Goal: Find specific page/section: Find specific page/section

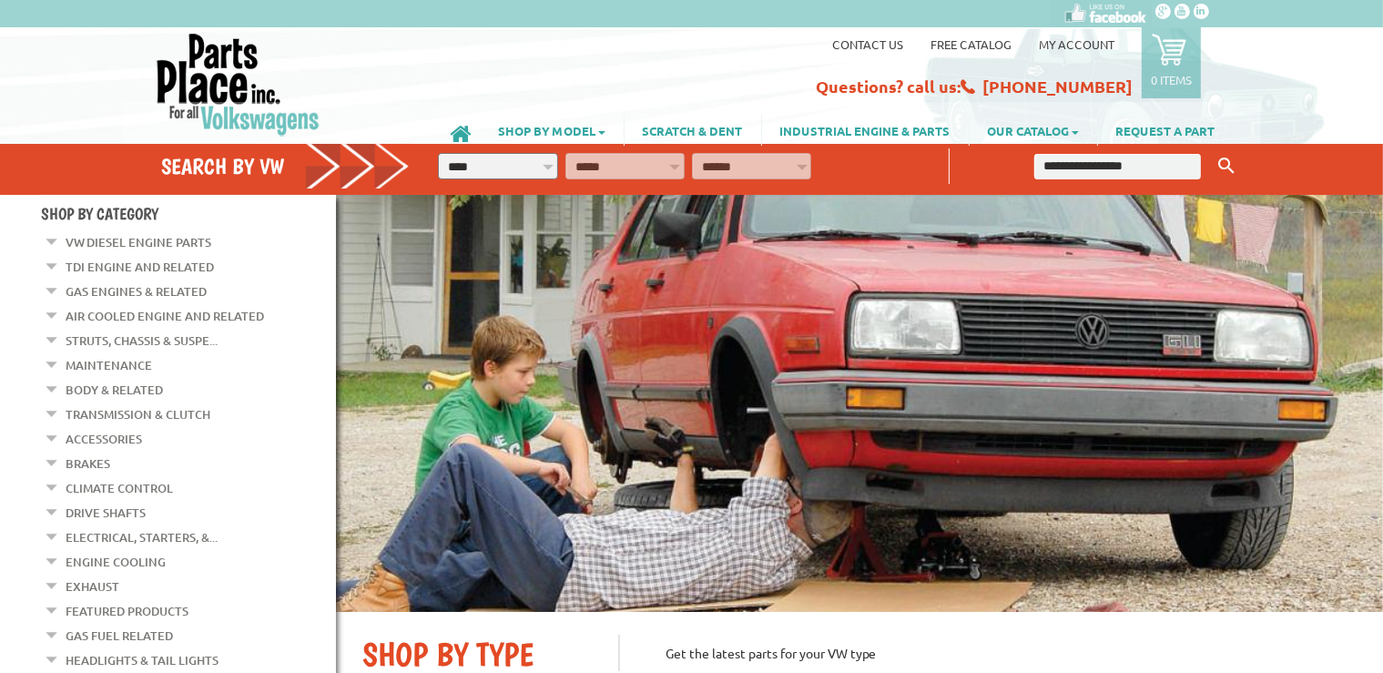
click at [438, 153] on select "**********" at bounding box center [497, 166] width 119 height 26
select select "*********"
click option "****" at bounding box center [0, 0] width 0 height 0
click at [565, 153] on select "**********" at bounding box center [624, 166] width 119 height 26
select select "*********"
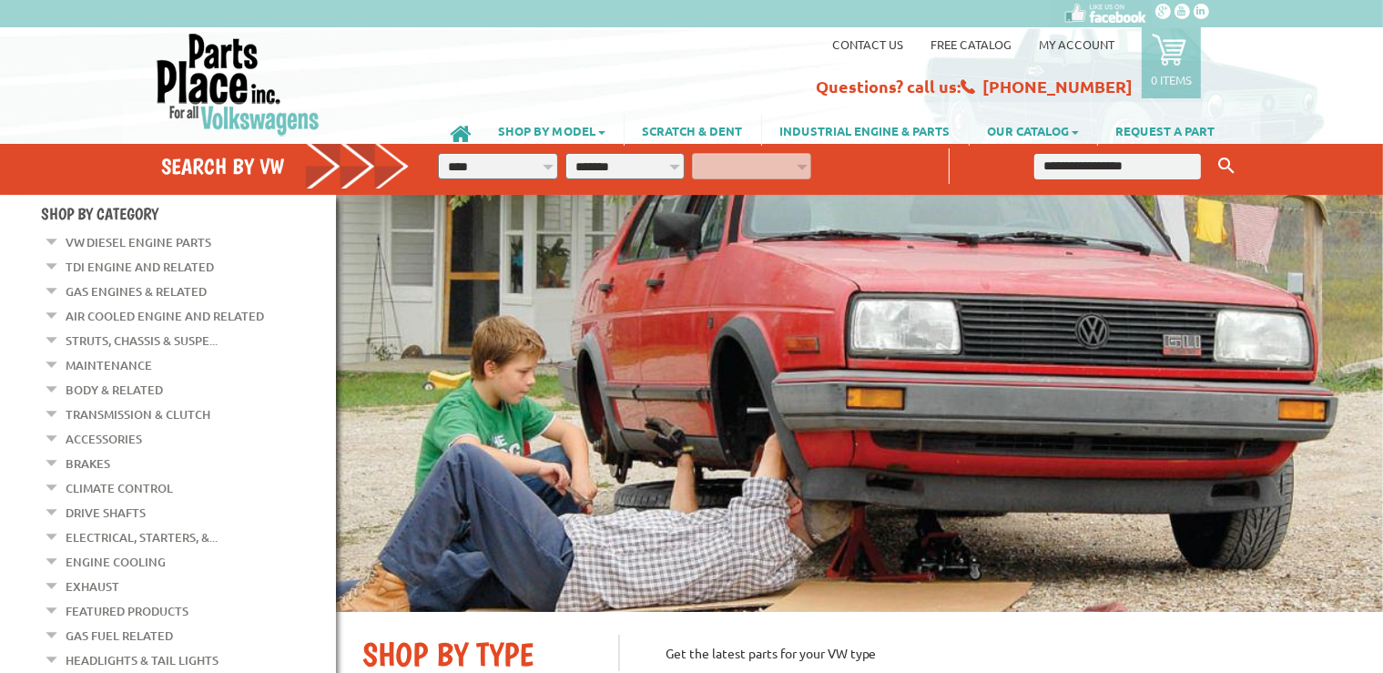
click option "*******" at bounding box center [0, 0] width 0 height 0
select select "*********"
click at [832, 164] on icon "button" at bounding box center [834, 164] width 16 height 16
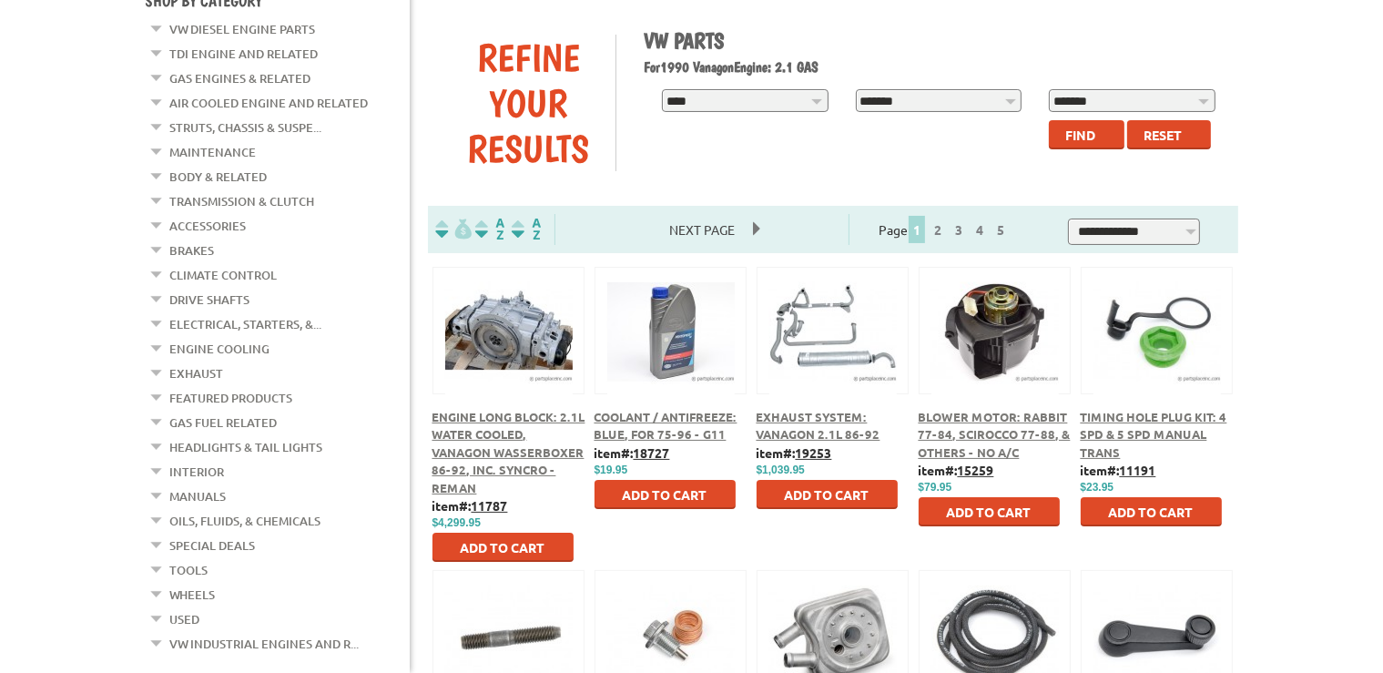
scroll to position [256, 0]
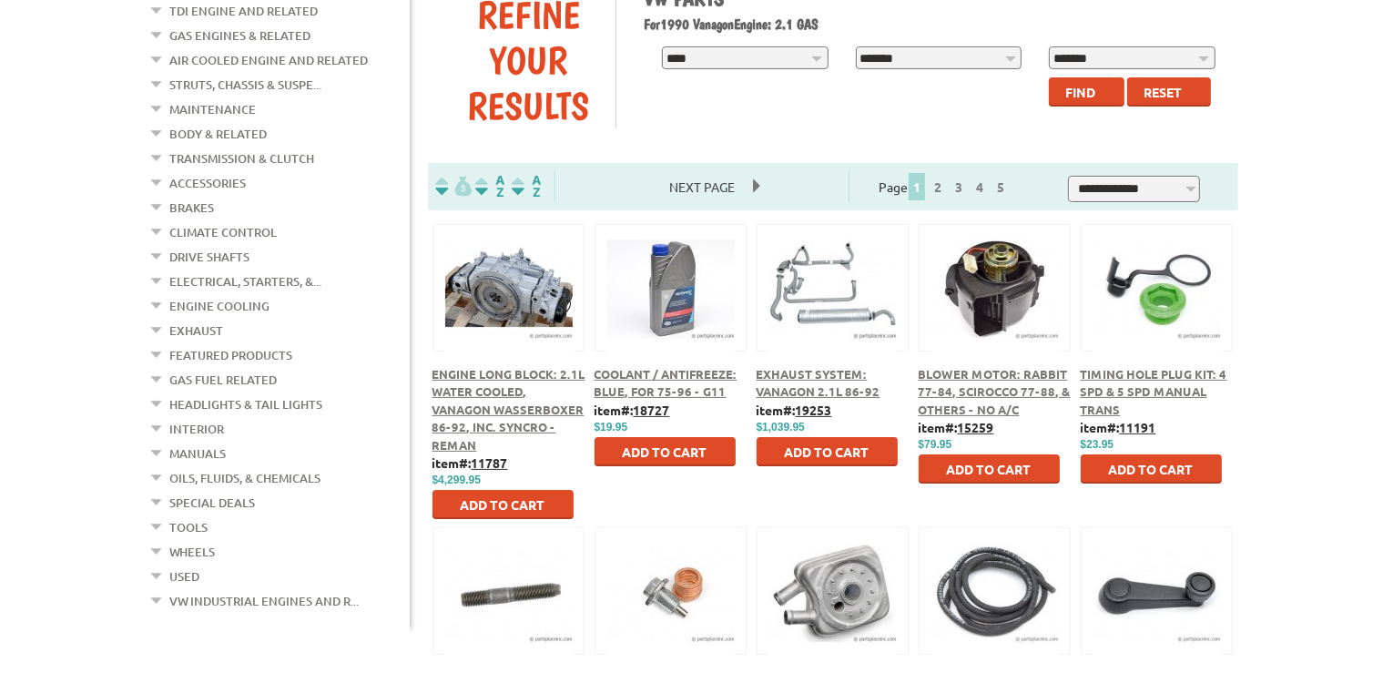
click at [1139, 379] on span "Timing Hole Plug Kit: 4 Spd & 5 Spd Manual Trans" at bounding box center [1154, 391] width 147 height 51
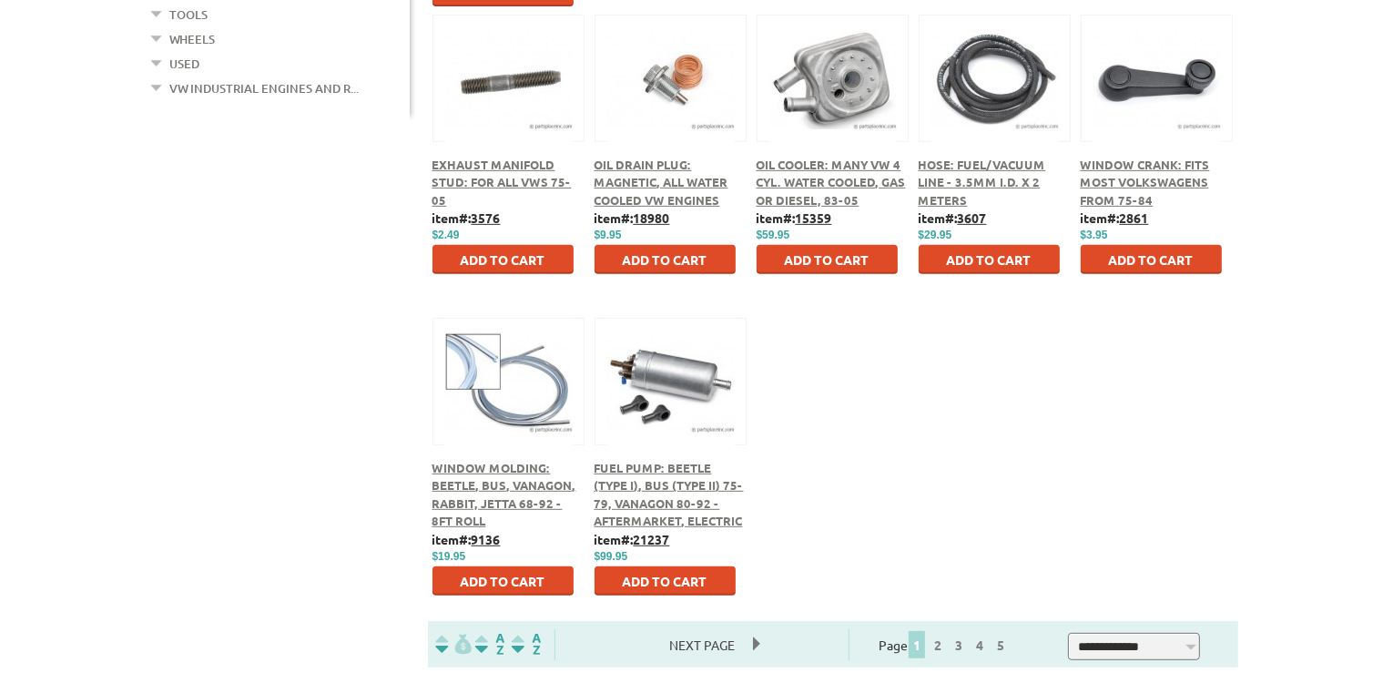
scroll to position [1025, 0]
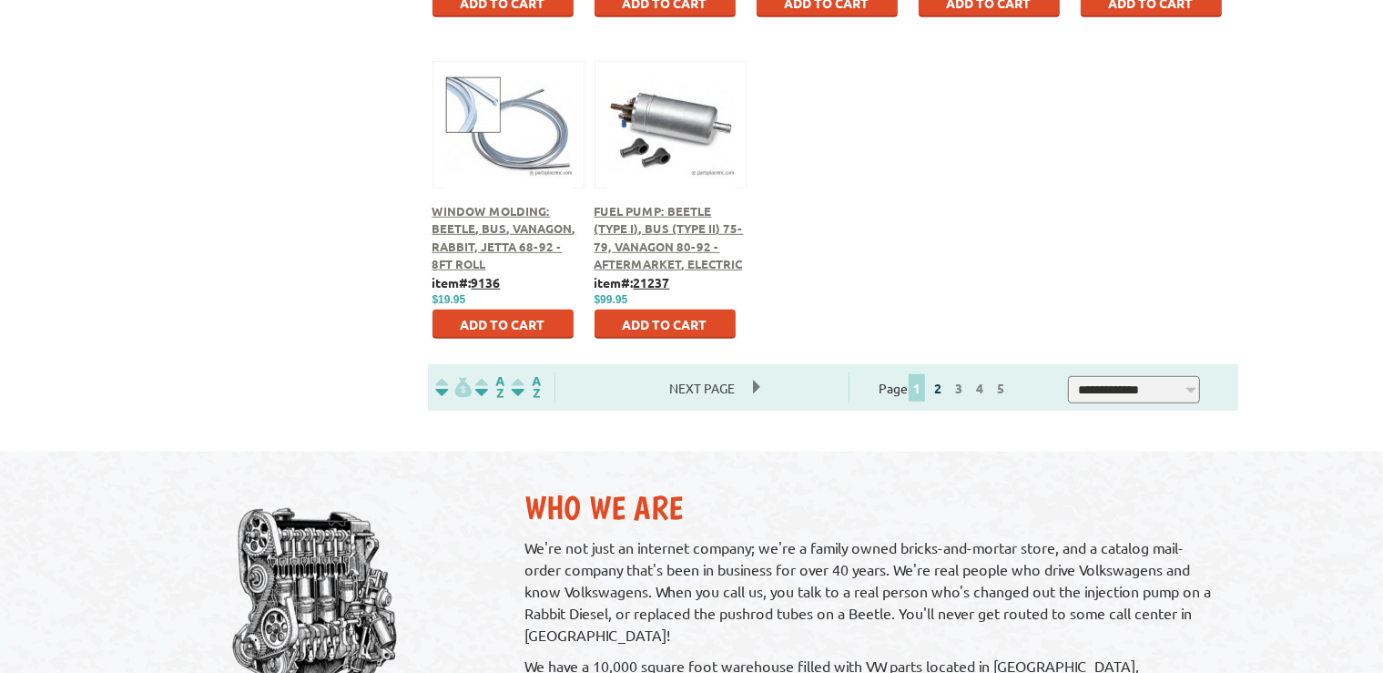
click at [946, 390] on link "2" at bounding box center [938, 388] width 16 height 16
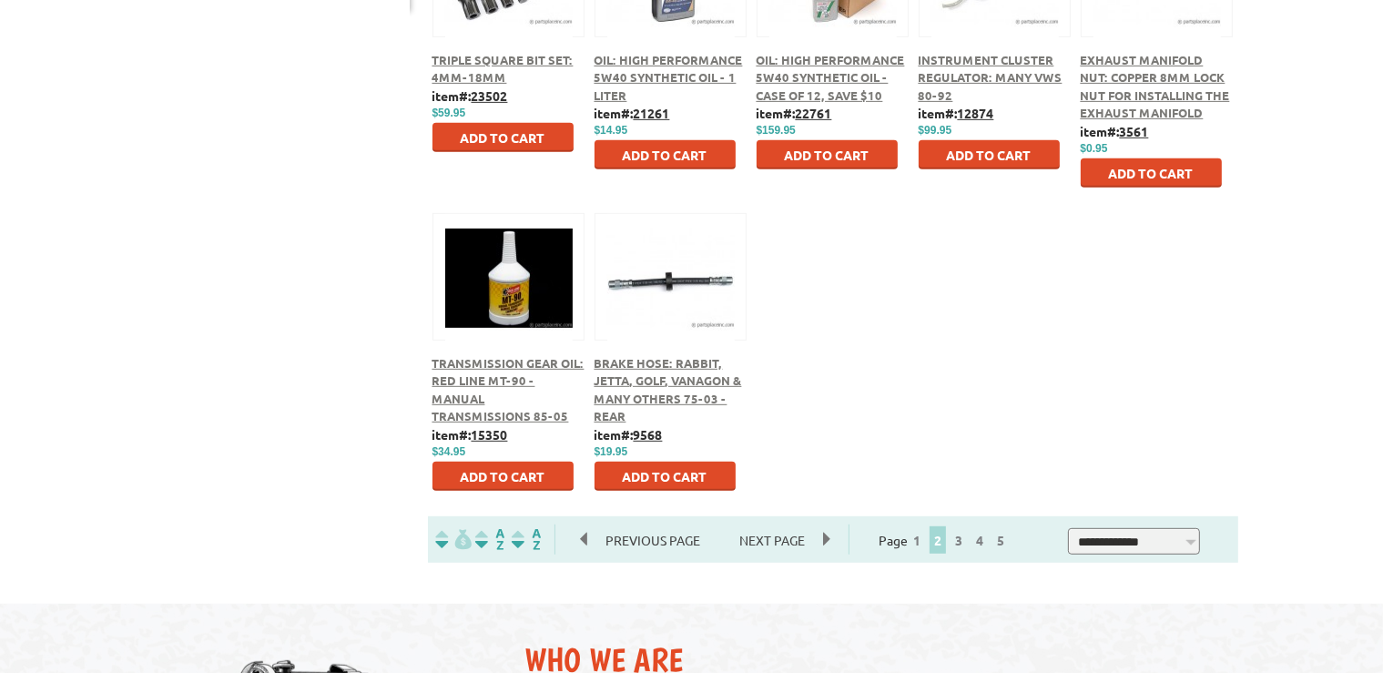
scroll to position [897, 0]
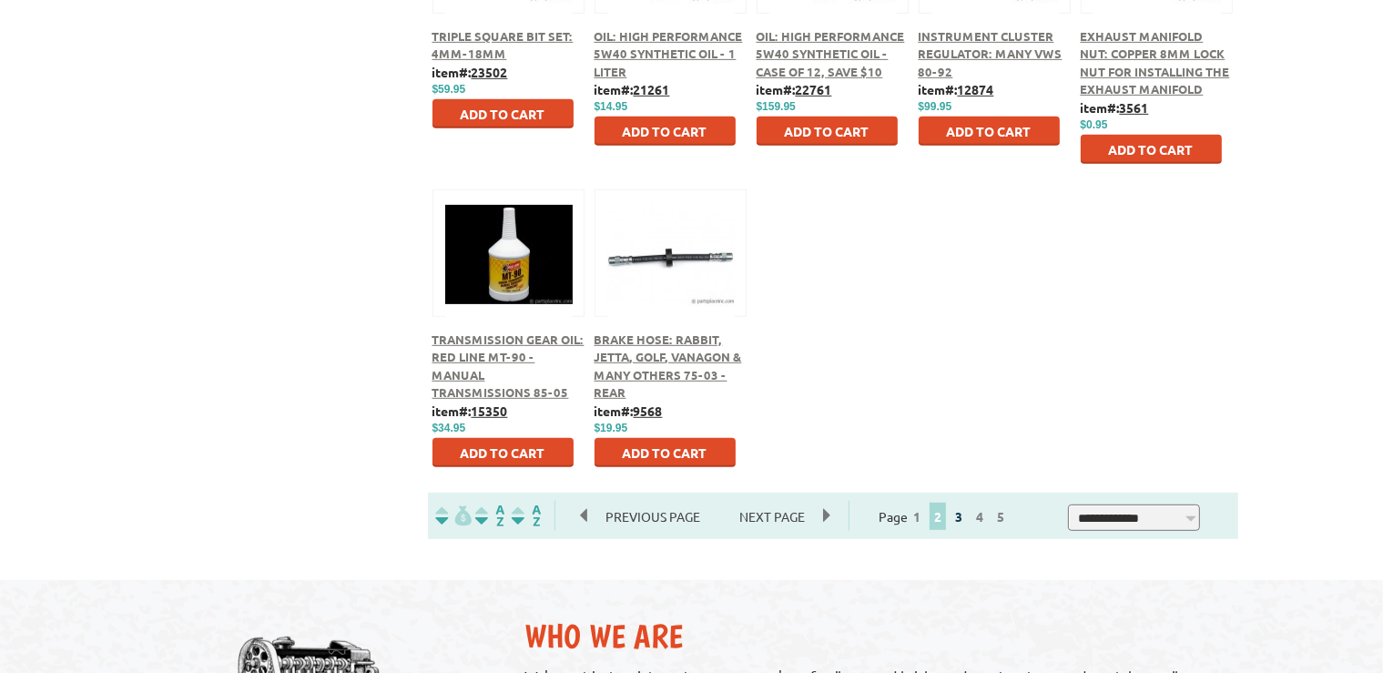
click at [967, 519] on link "3" at bounding box center [958, 516] width 16 height 16
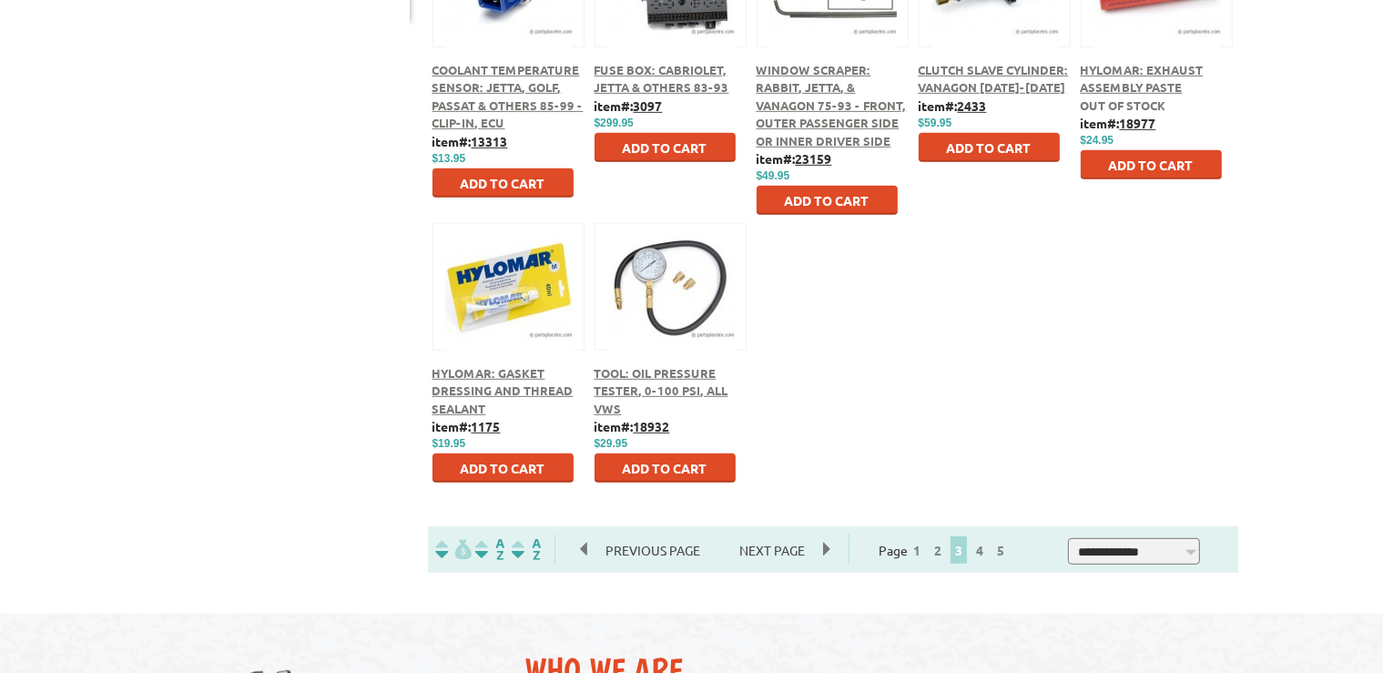
scroll to position [897, 0]
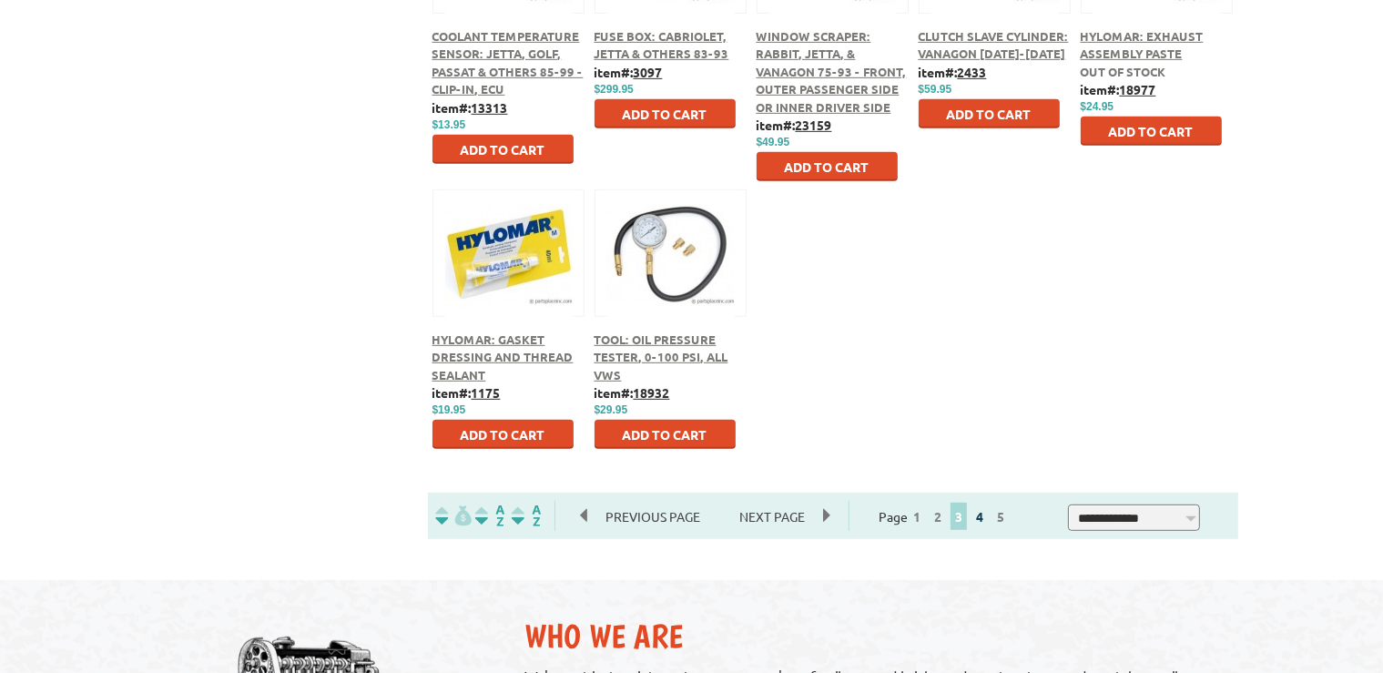
click at [988, 519] on link "4" at bounding box center [979, 516] width 16 height 16
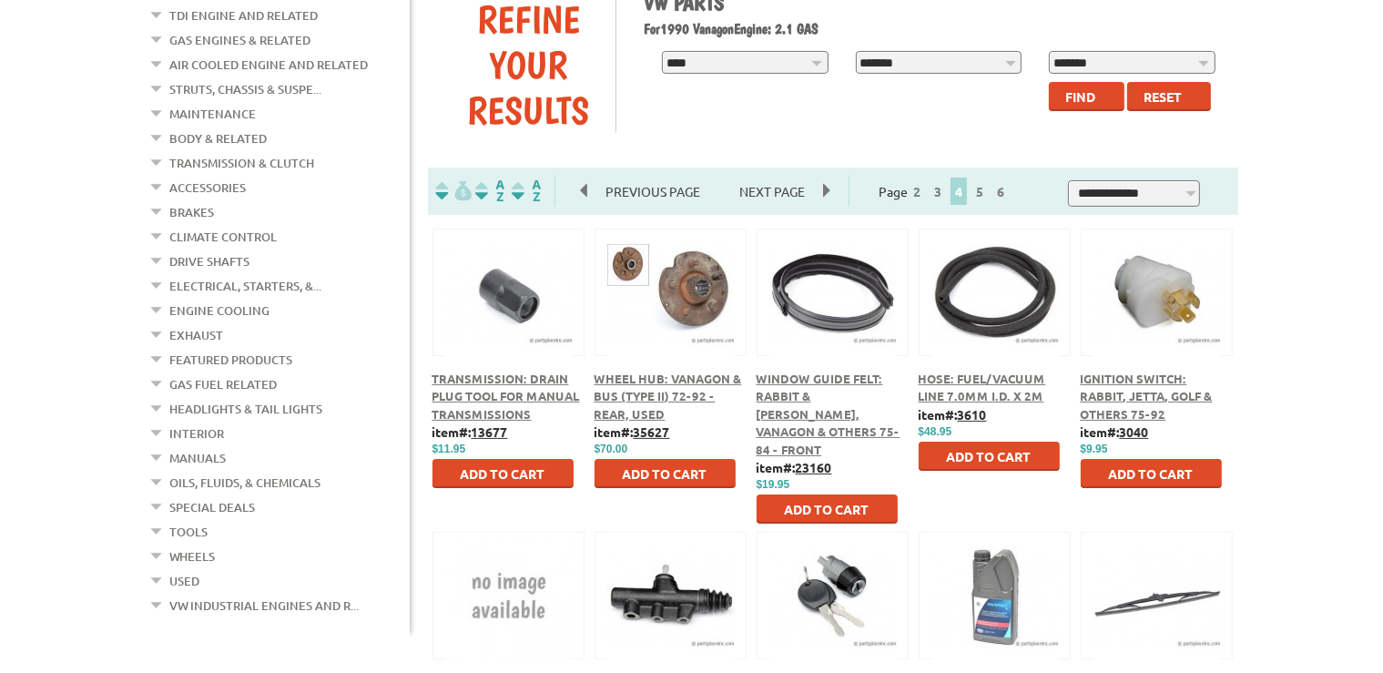
scroll to position [256, 0]
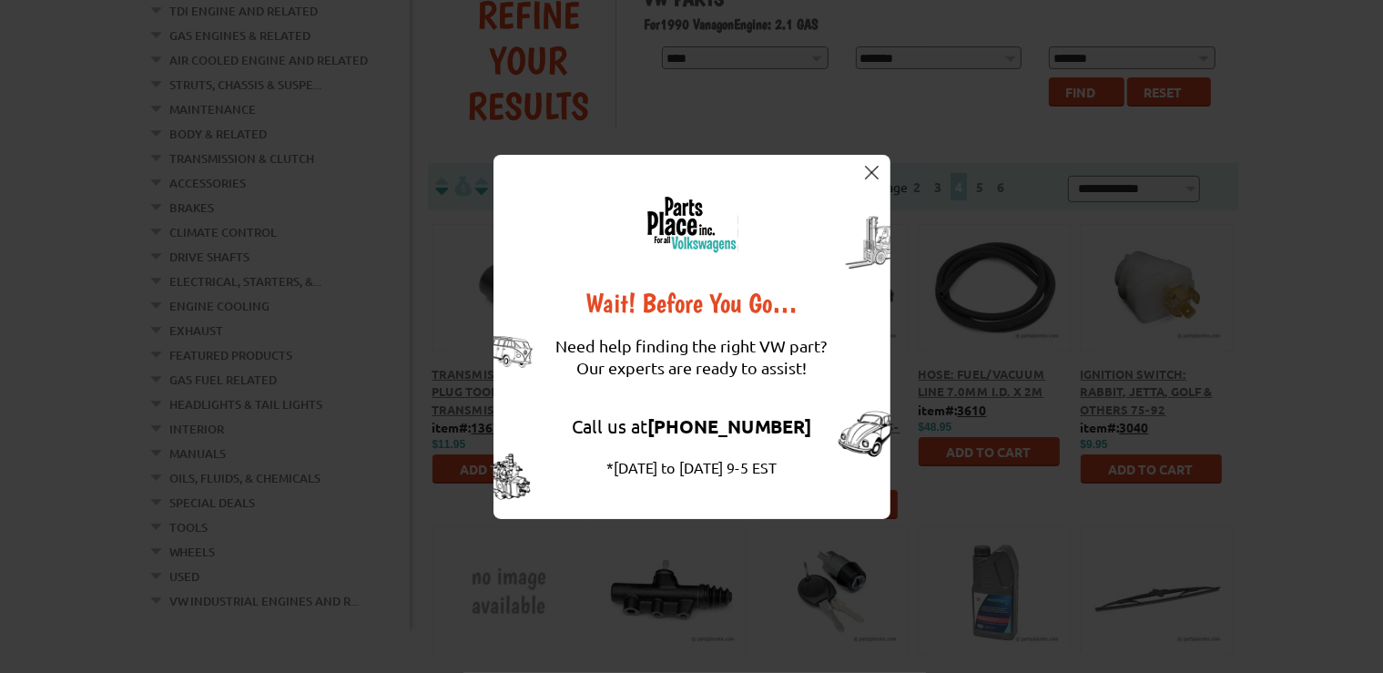
click at [875, 166] on img at bounding box center [872, 173] width 14 height 14
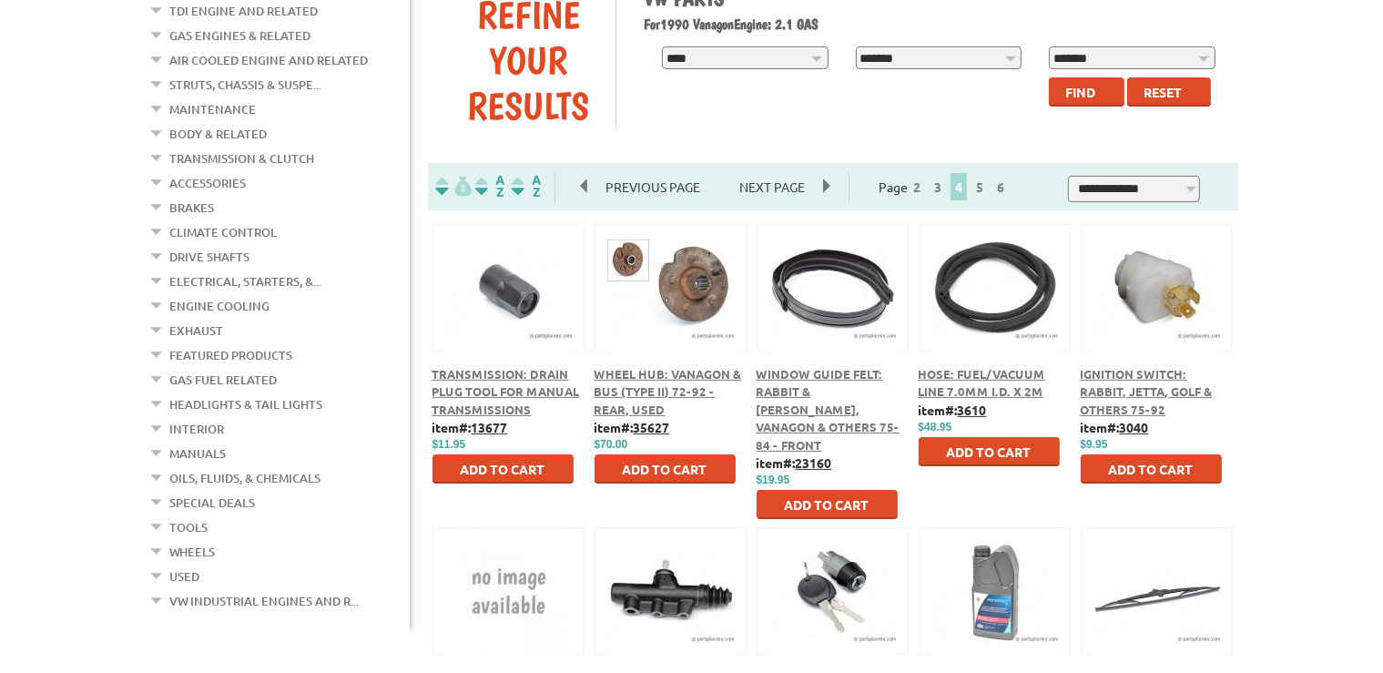
click at [970, 381] on div "Hose: Fuel/Vacuum Line 7.0mm I.D. x 2m" at bounding box center [995, 383] width 153 height 36
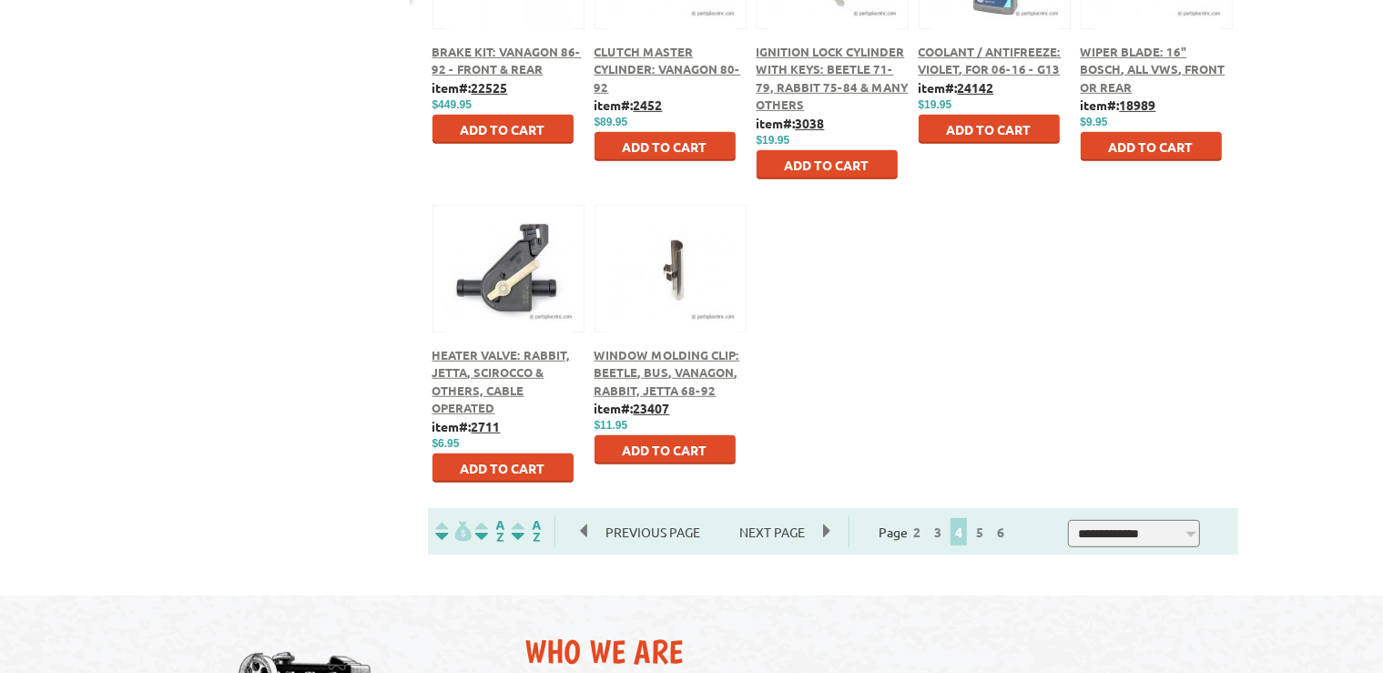
scroll to position [897, 0]
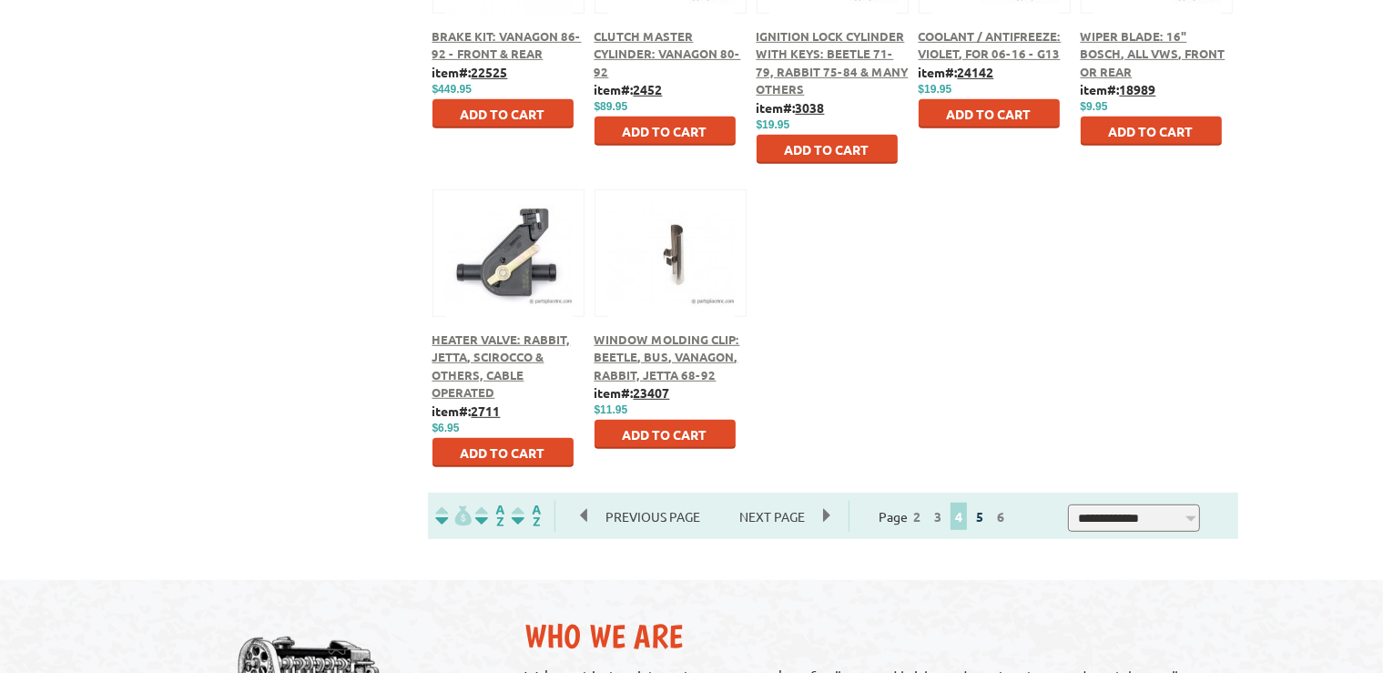
click at [988, 522] on link "5" at bounding box center [979, 516] width 16 height 16
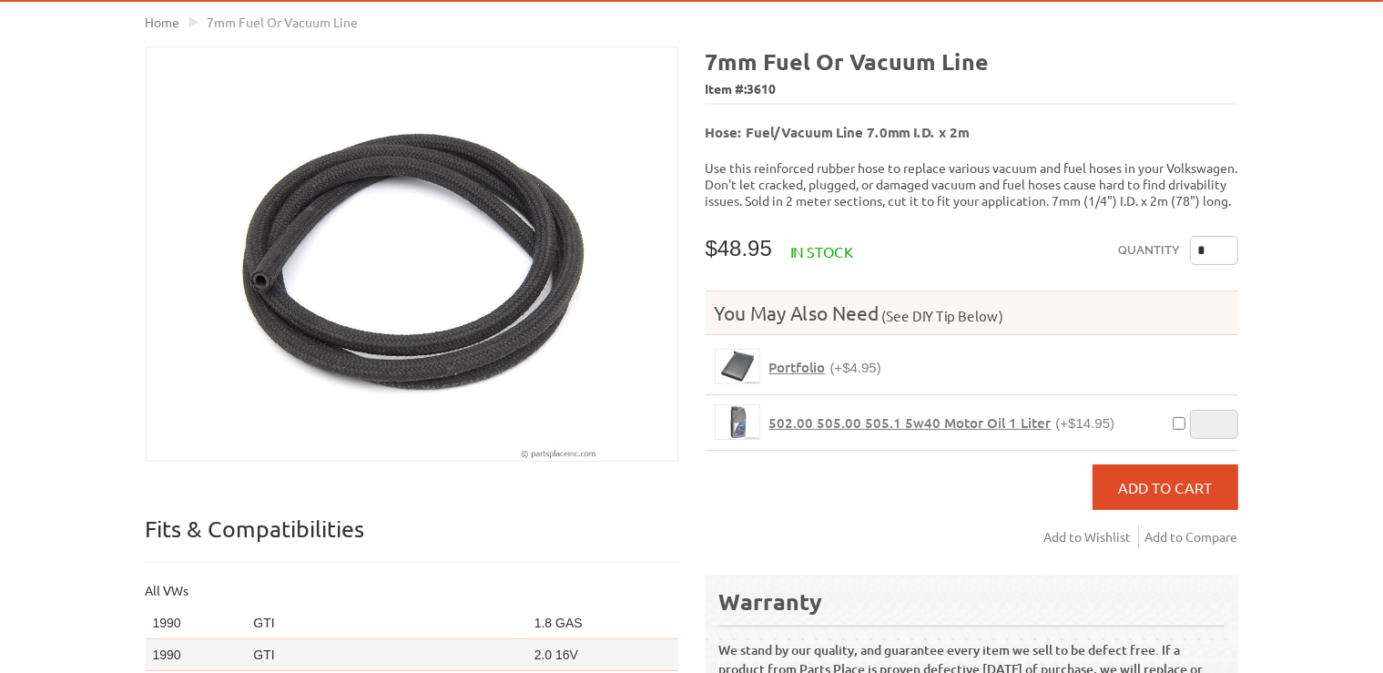
scroll to position [127, 0]
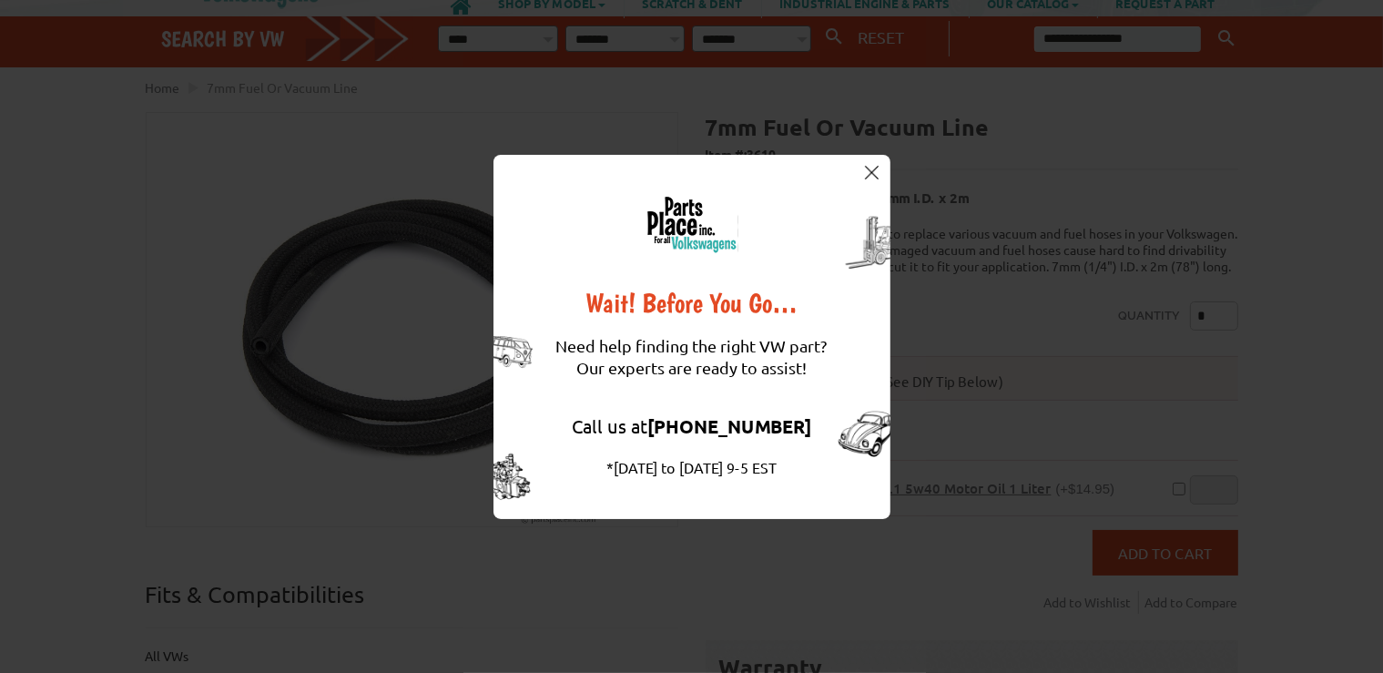
click at [876, 173] on img at bounding box center [872, 173] width 14 height 14
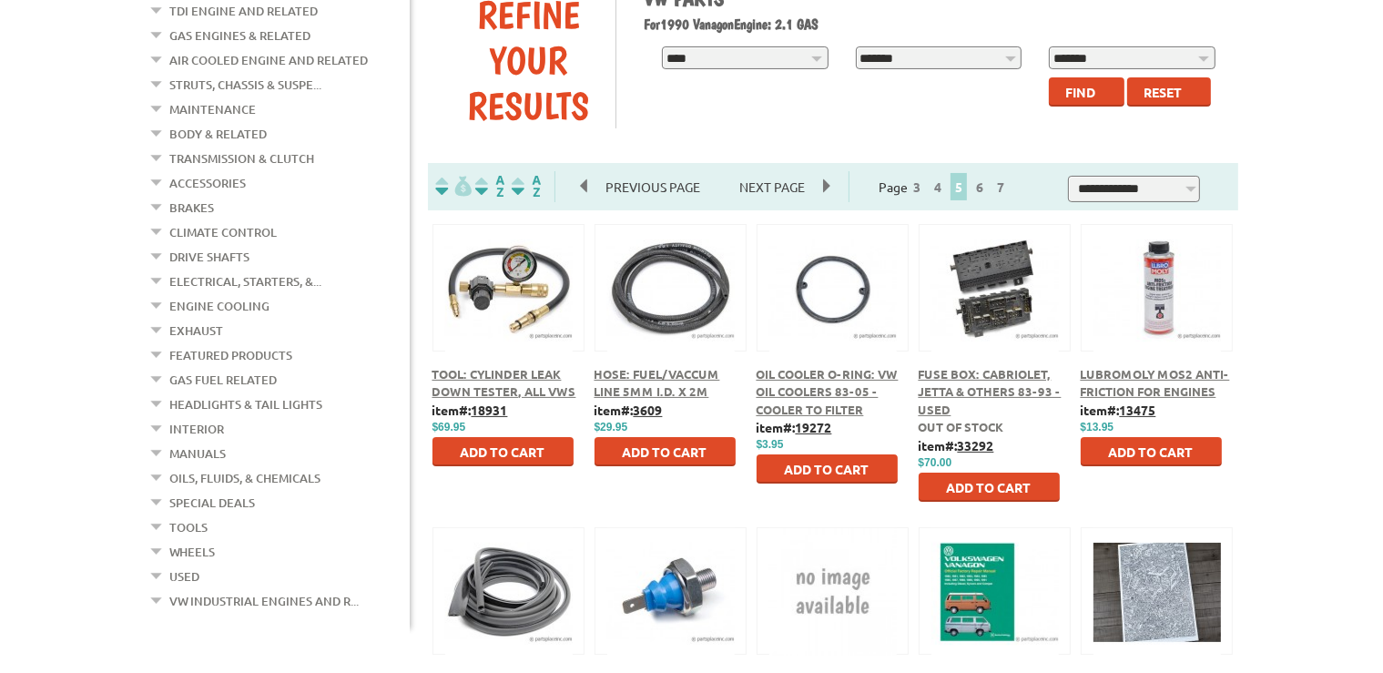
scroll to position [384, 0]
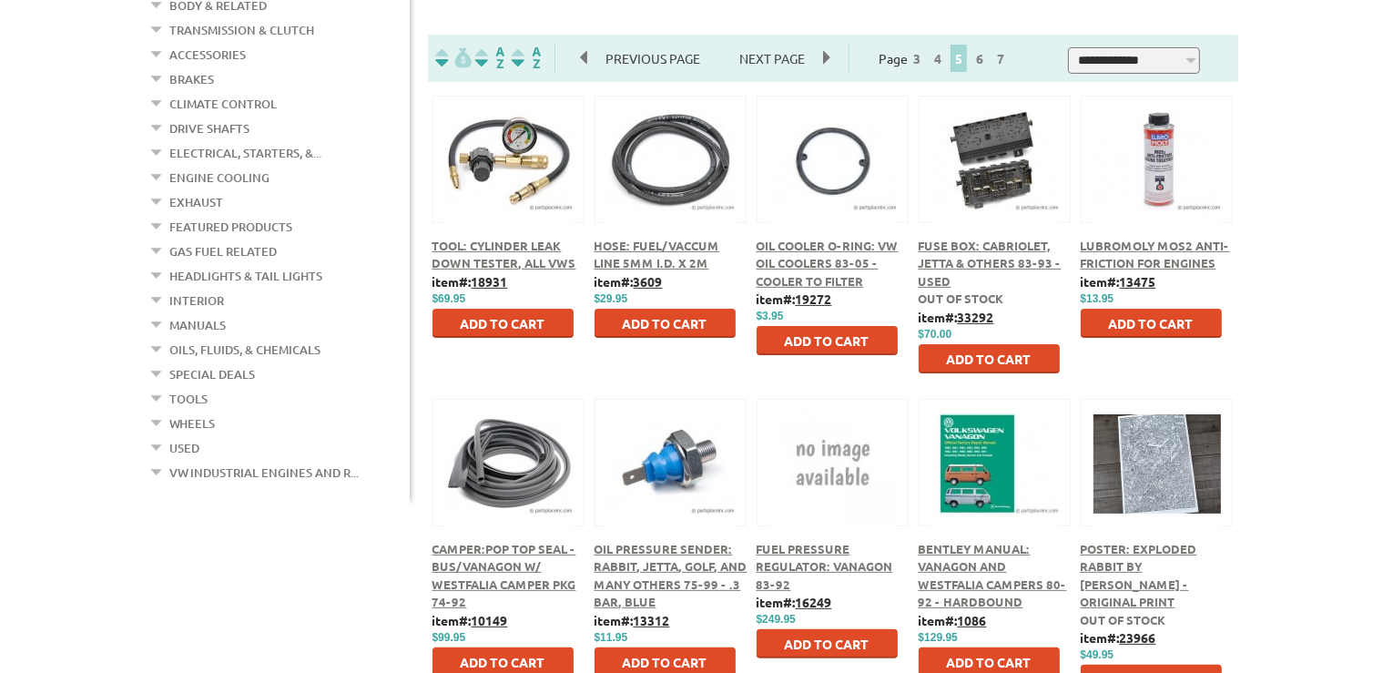
click at [635, 259] on span "Hose: Fuel/Vaccum Line 5mm I.D. x 2m" at bounding box center [657, 255] width 126 height 34
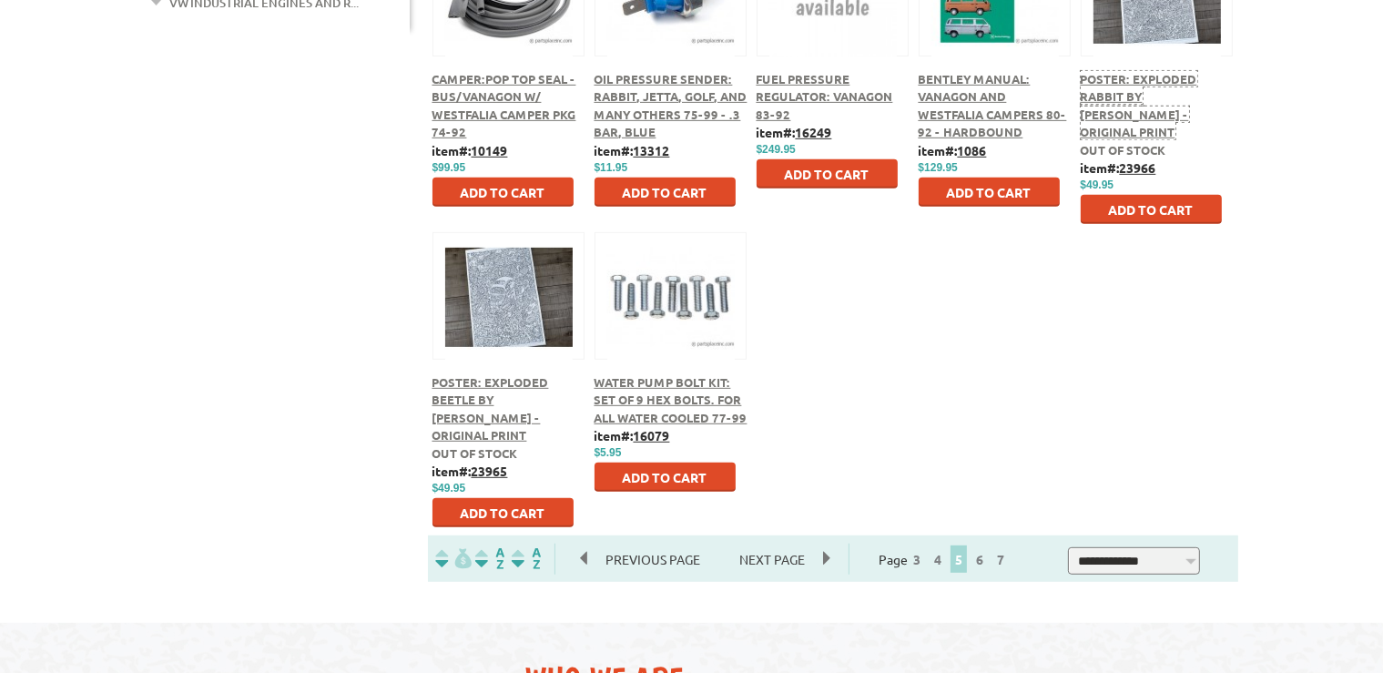
scroll to position [897, 0]
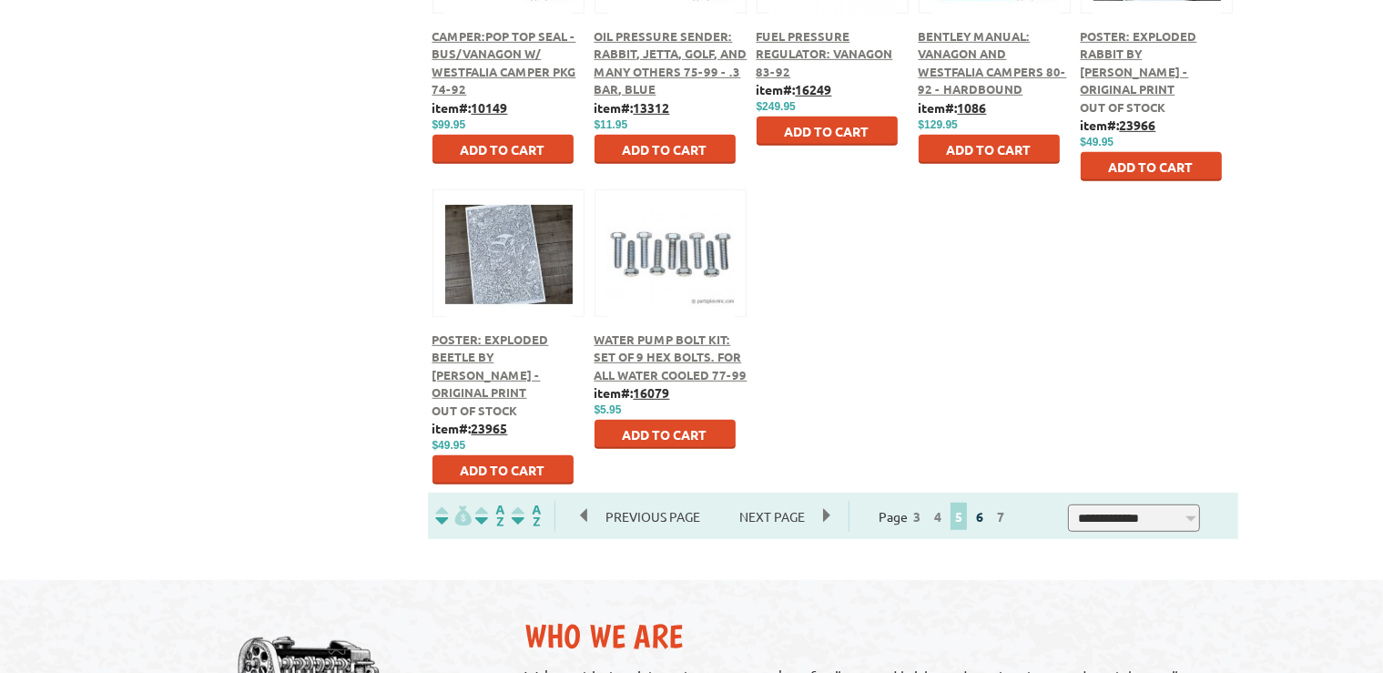
click at [988, 515] on link "6" at bounding box center [979, 516] width 16 height 16
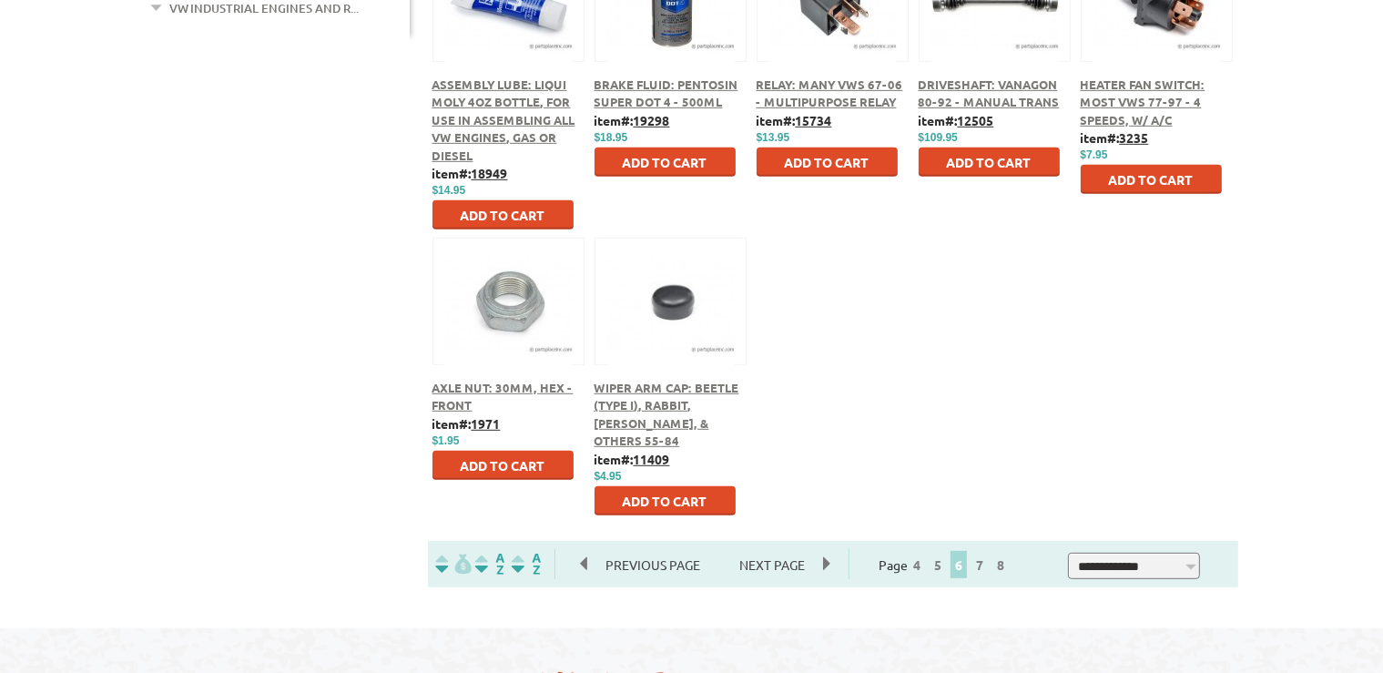
scroll to position [897, 0]
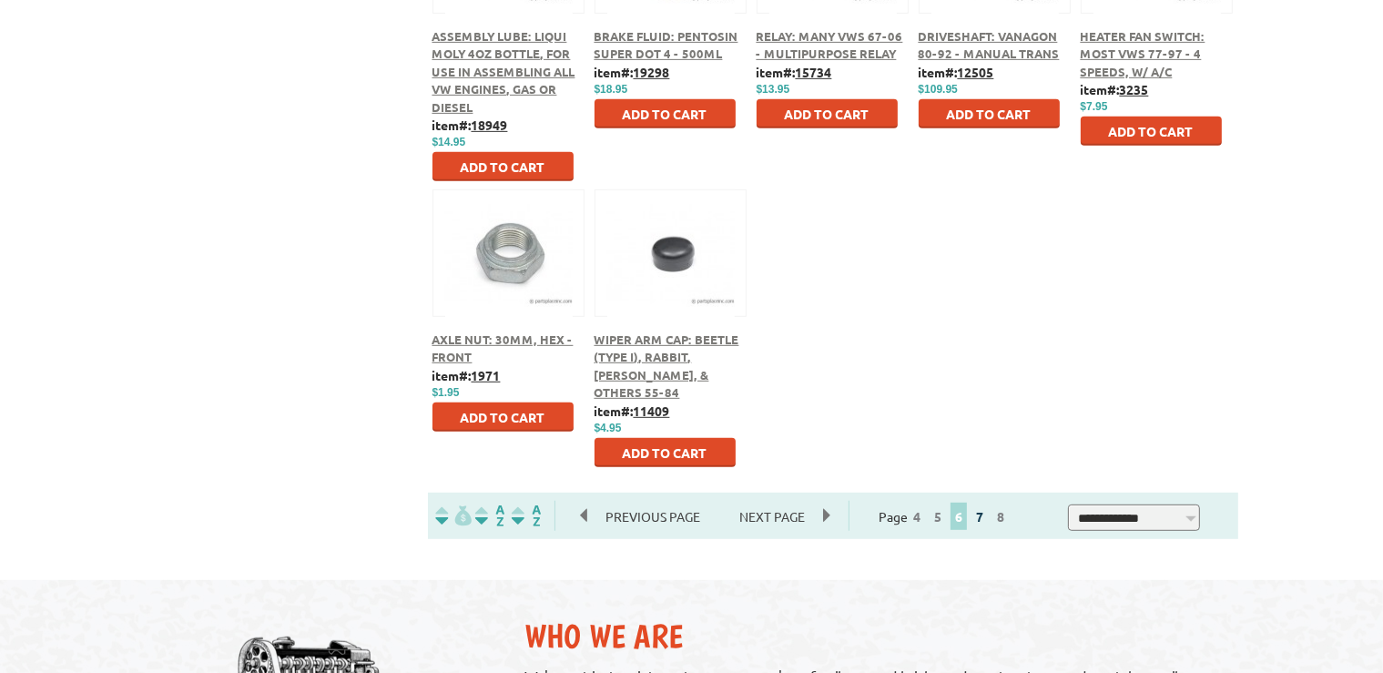
click at [988, 519] on link "7" at bounding box center [979, 516] width 16 height 16
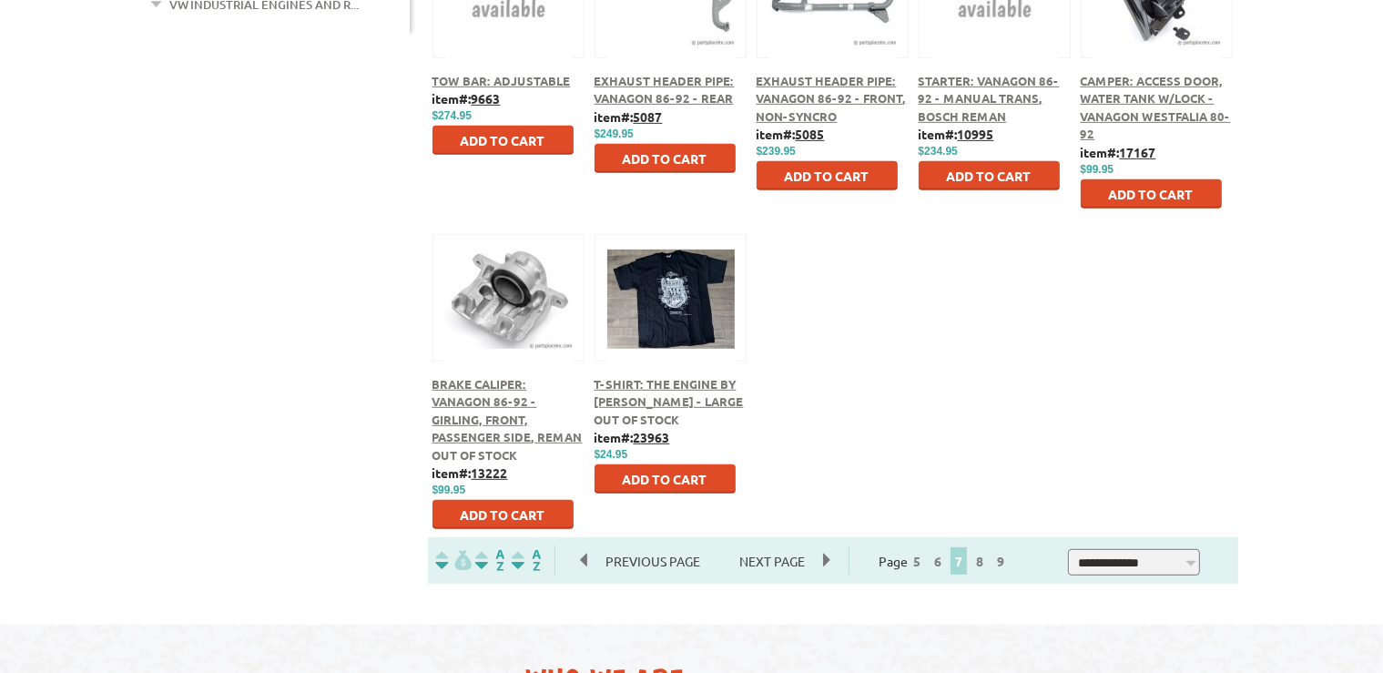
scroll to position [897, 0]
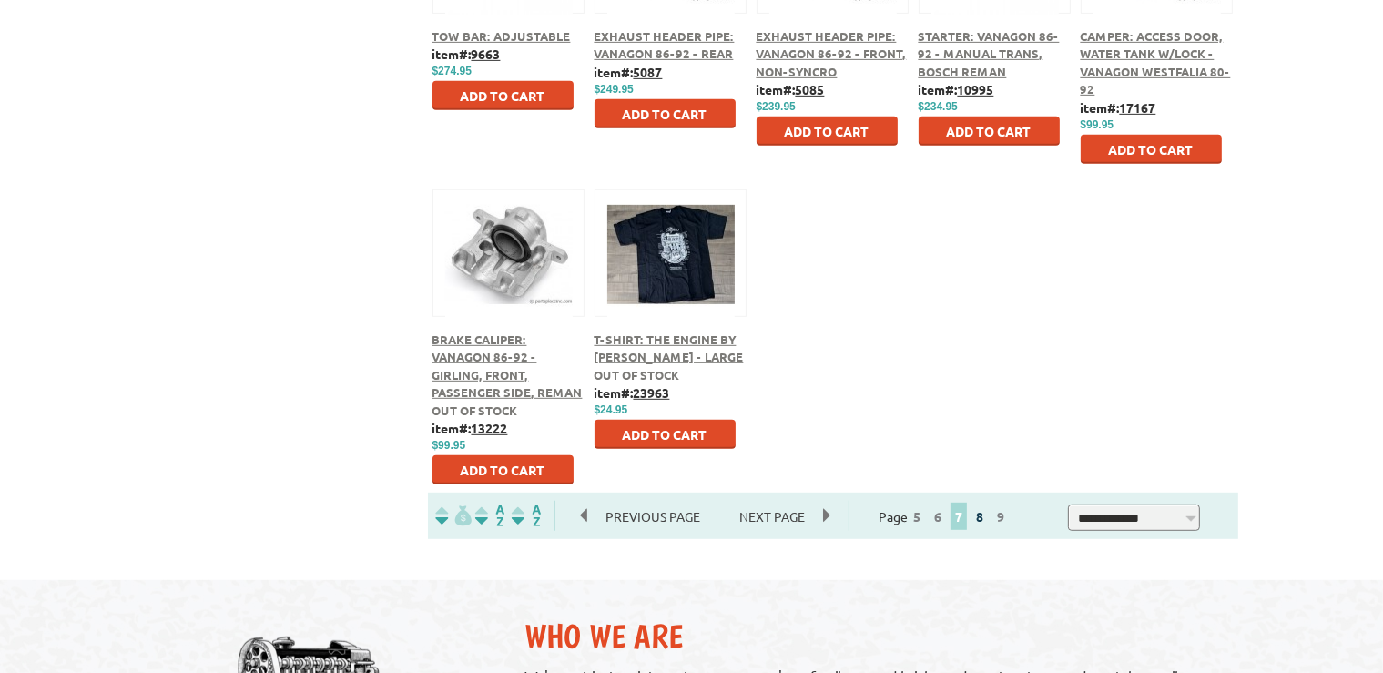
click at [988, 516] on link "8" at bounding box center [979, 516] width 16 height 16
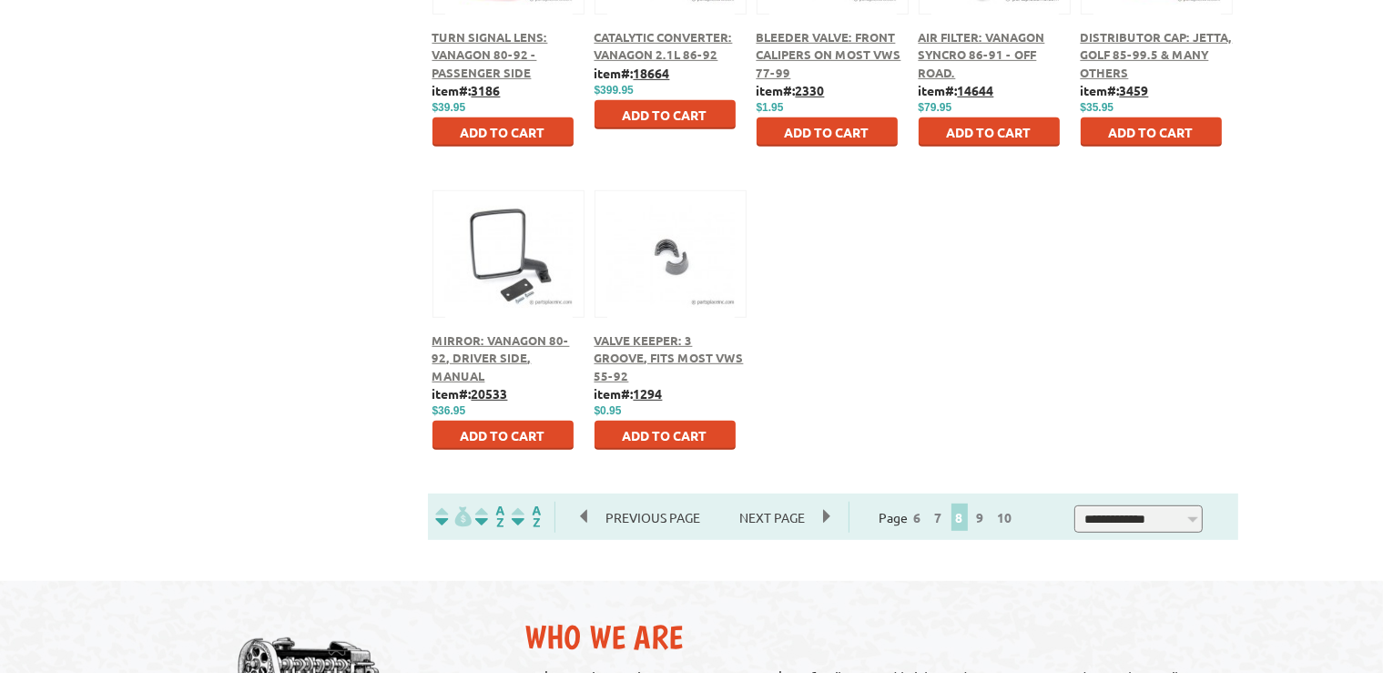
scroll to position [897, 0]
click at [989, 516] on link "9" at bounding box center [980, 516] width 16 height 16
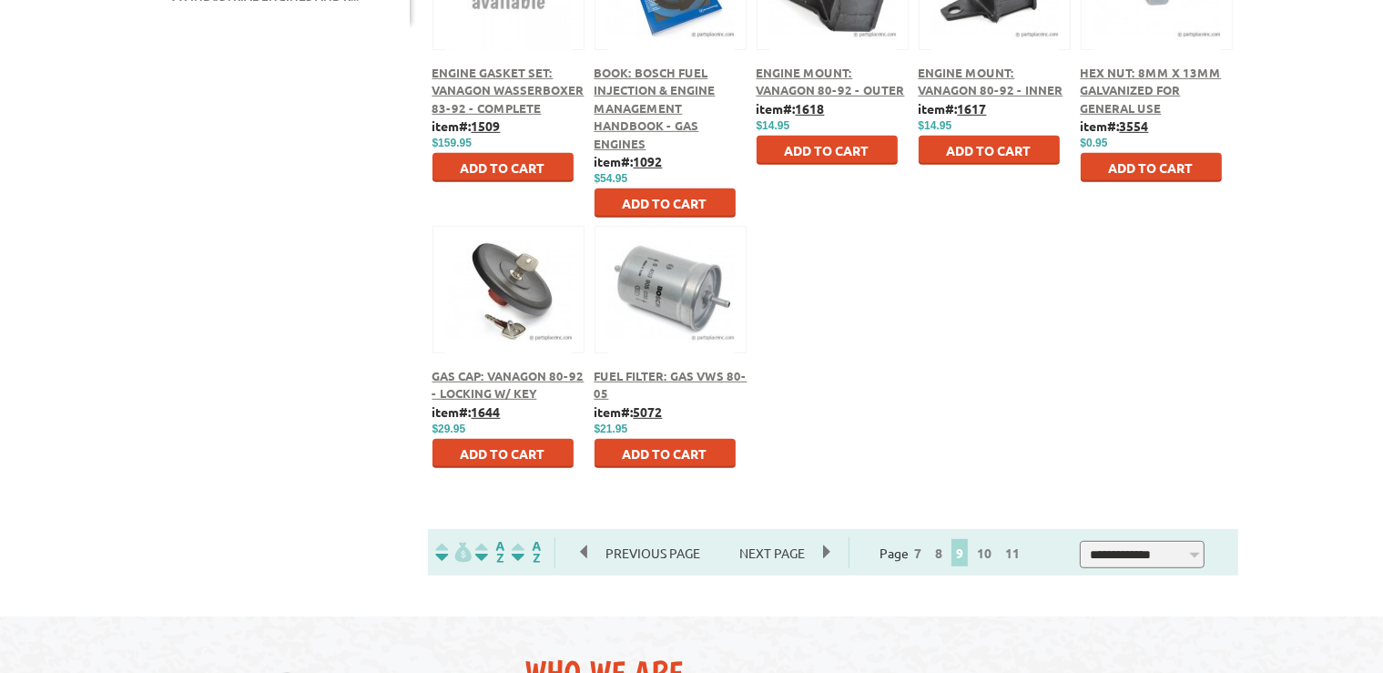
scroll to position [897, 0]
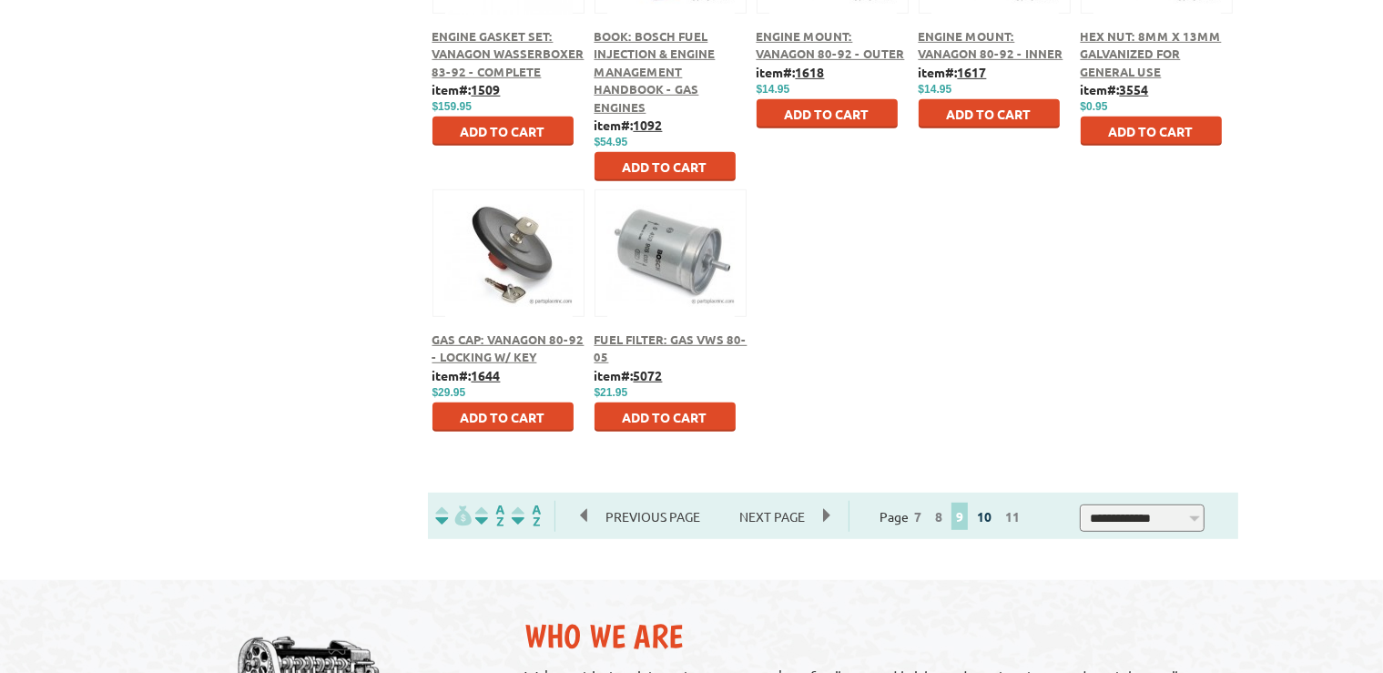
click at [996, 515] on link "10" at bounding box center [984, 516] width 24 height 16
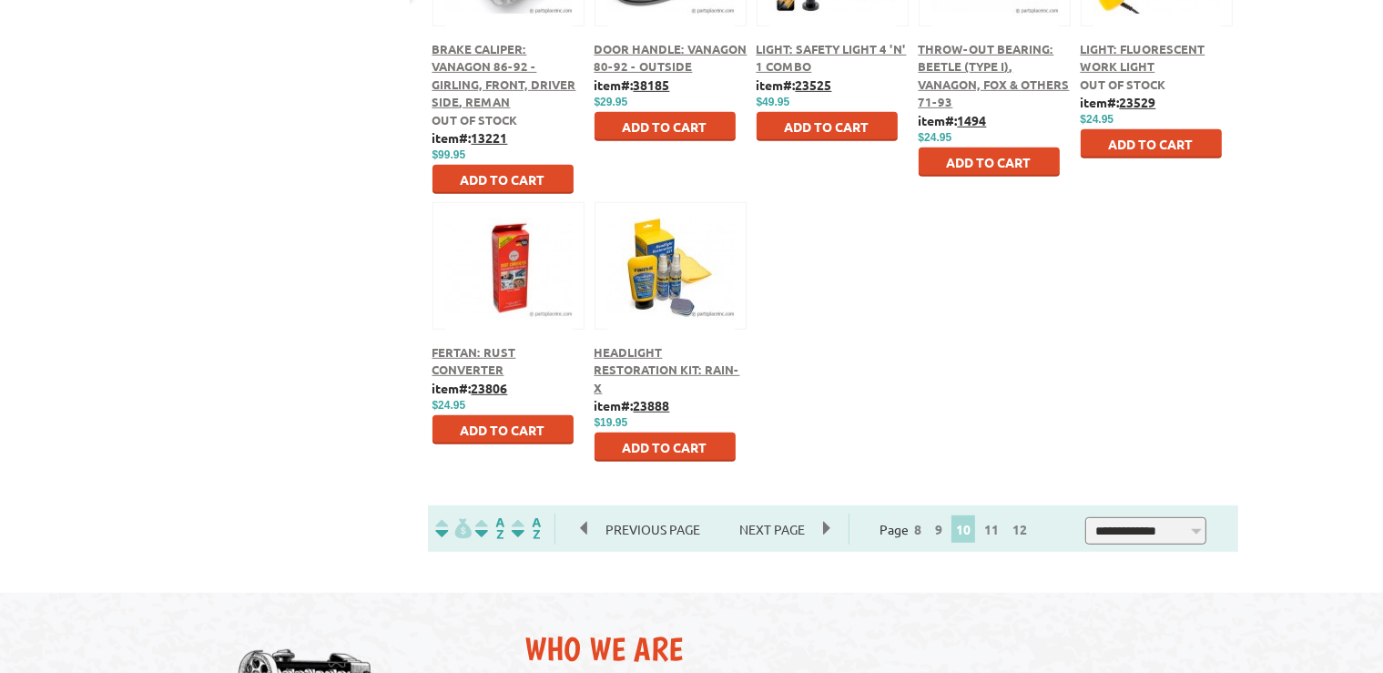
scroll to position [897, 0]
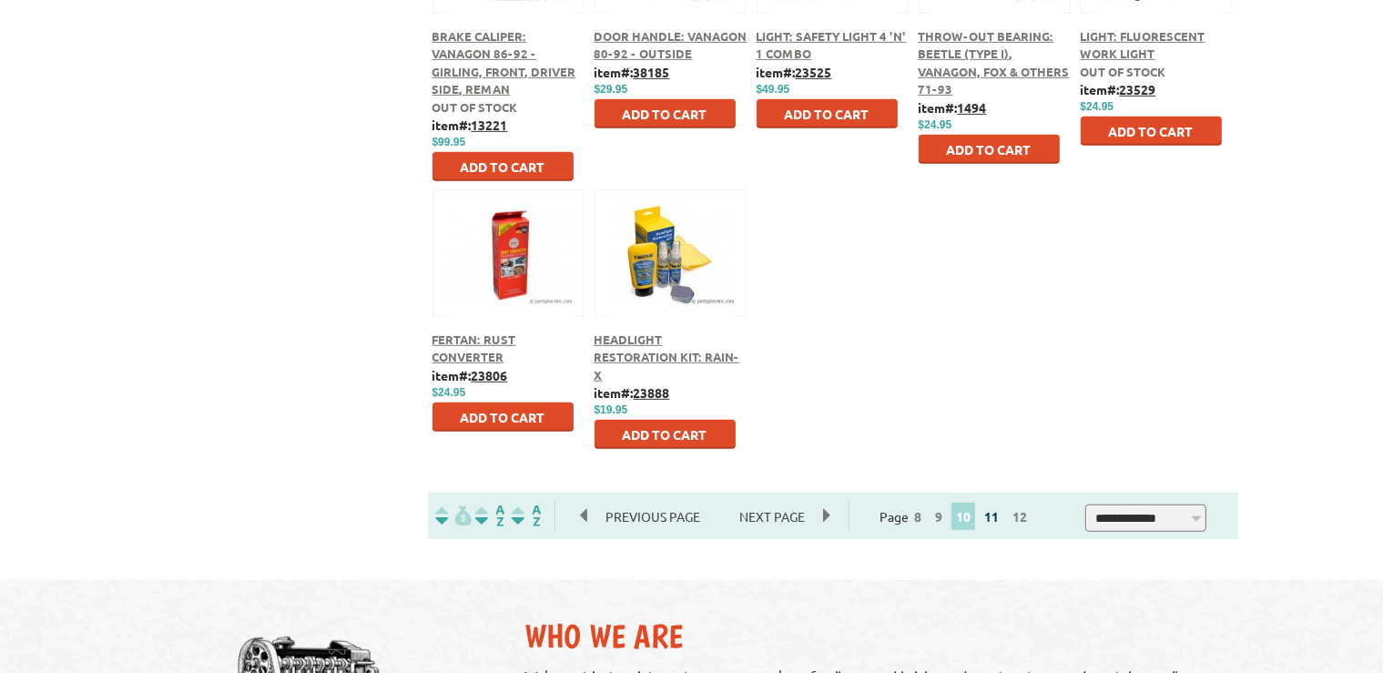
click at [1003, 519] on link "11" at bounding box center [992, 516] width 24 height 16
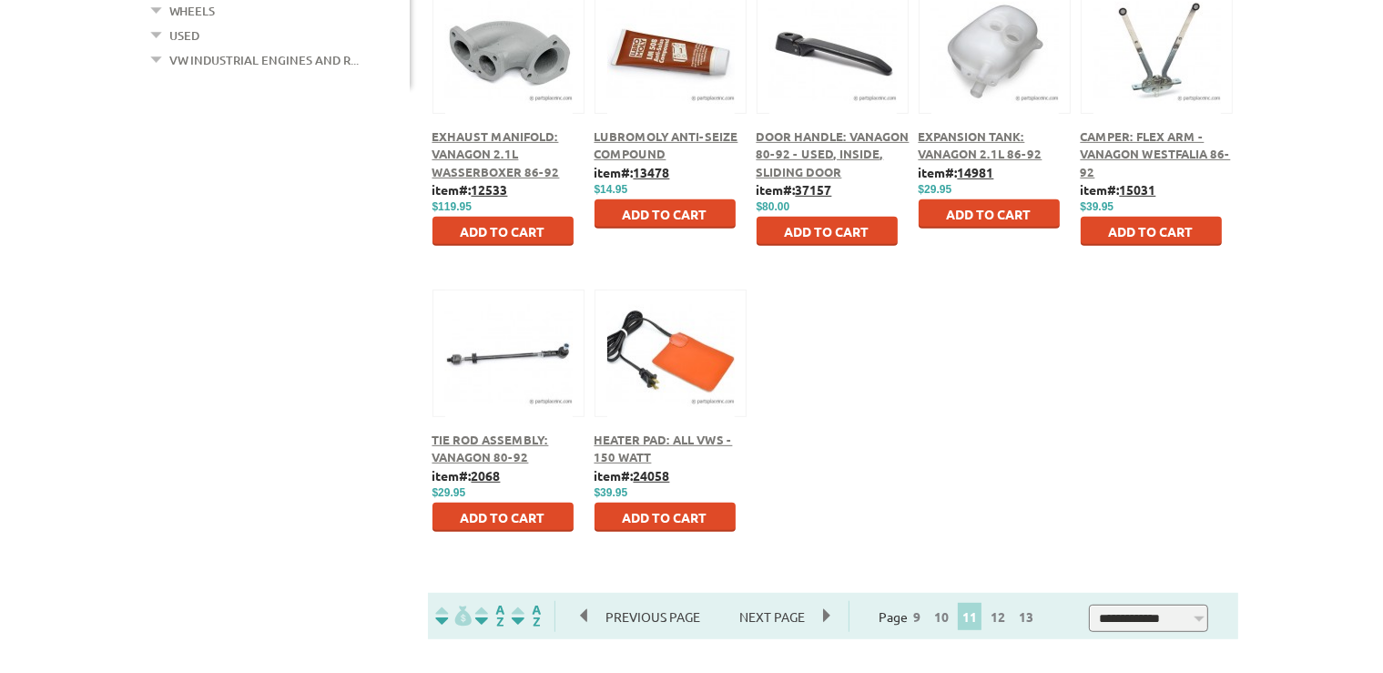
scroll to position [897, 0]
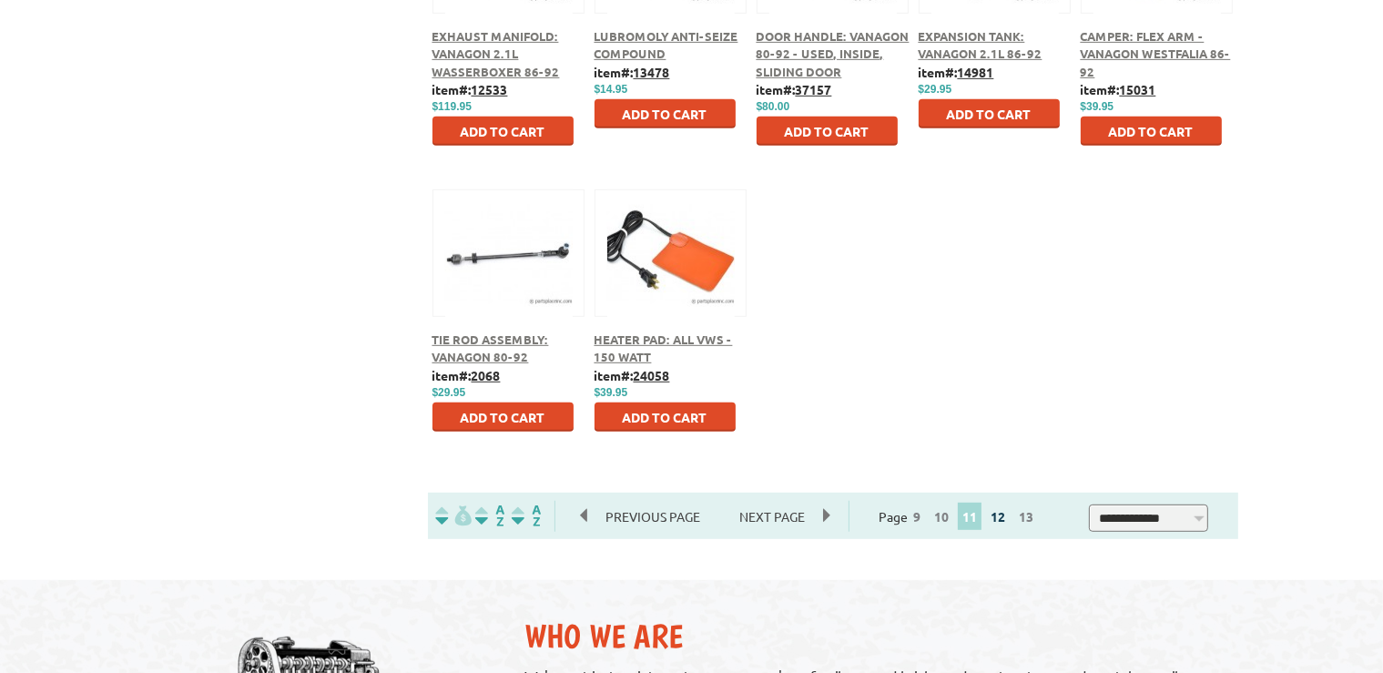
click at [1007, 519] on link "12" at bounding box center [998, 516] width 24 height 16
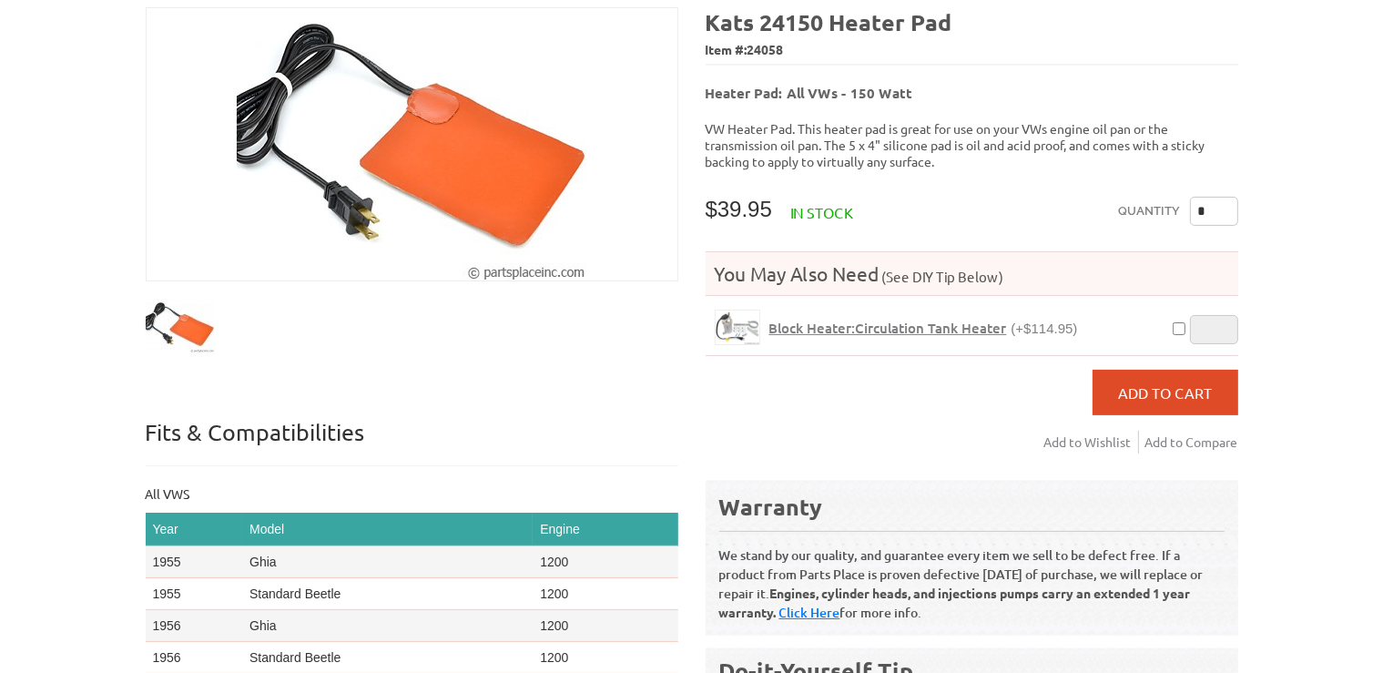
scroll to position [256, 0]
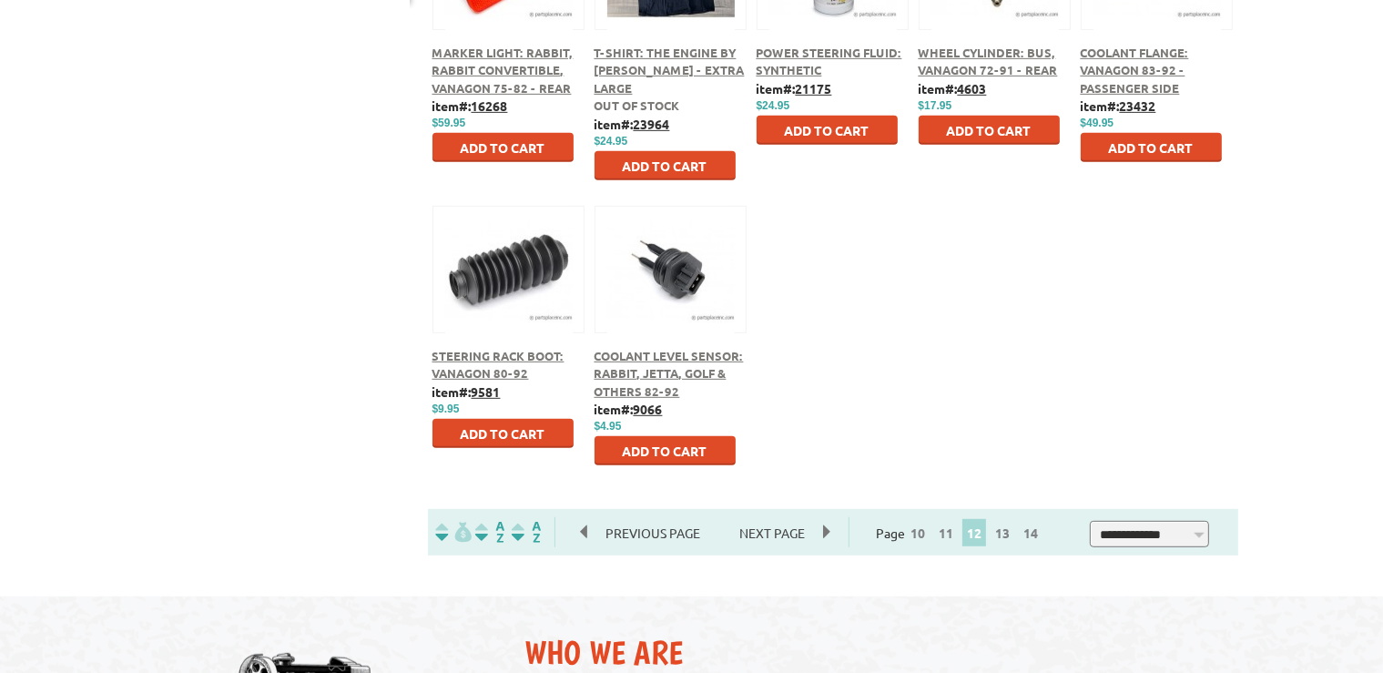
scroll to position [897, 0]
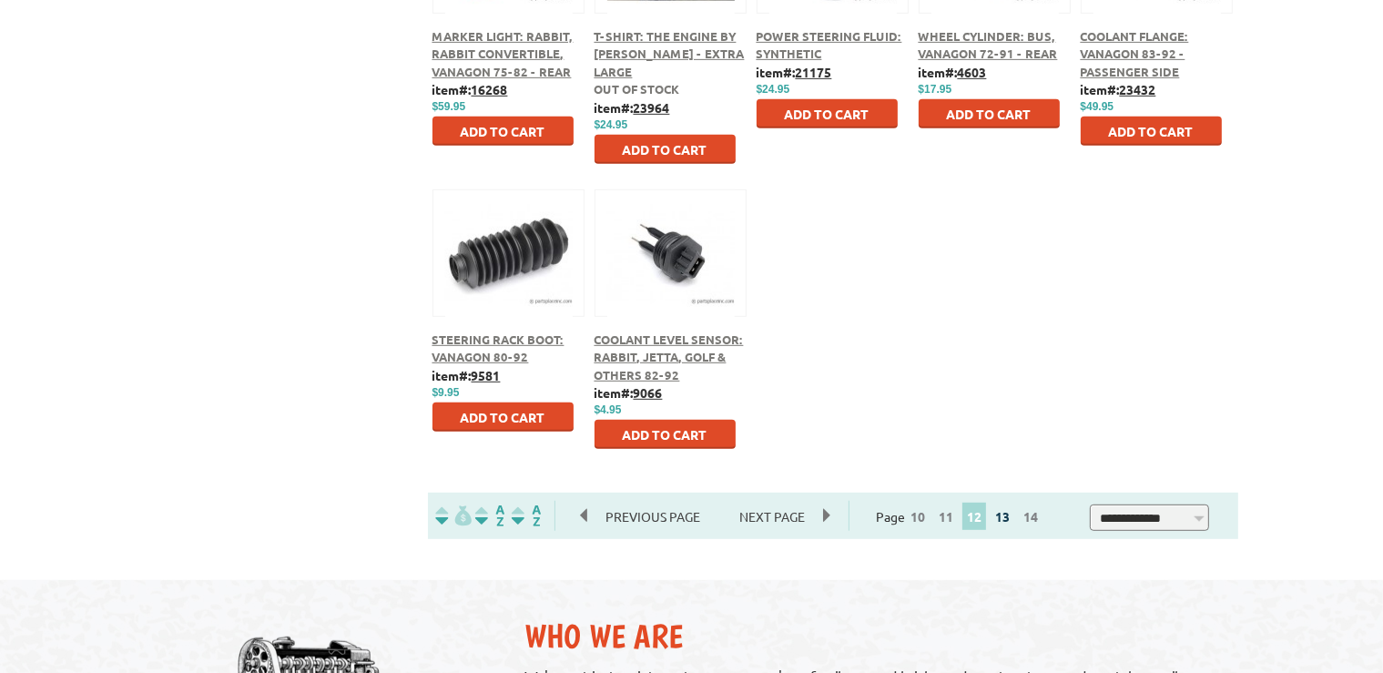
click at [1011, 519] on link "13" at bounding box center [1003, 516] width 24 height 16
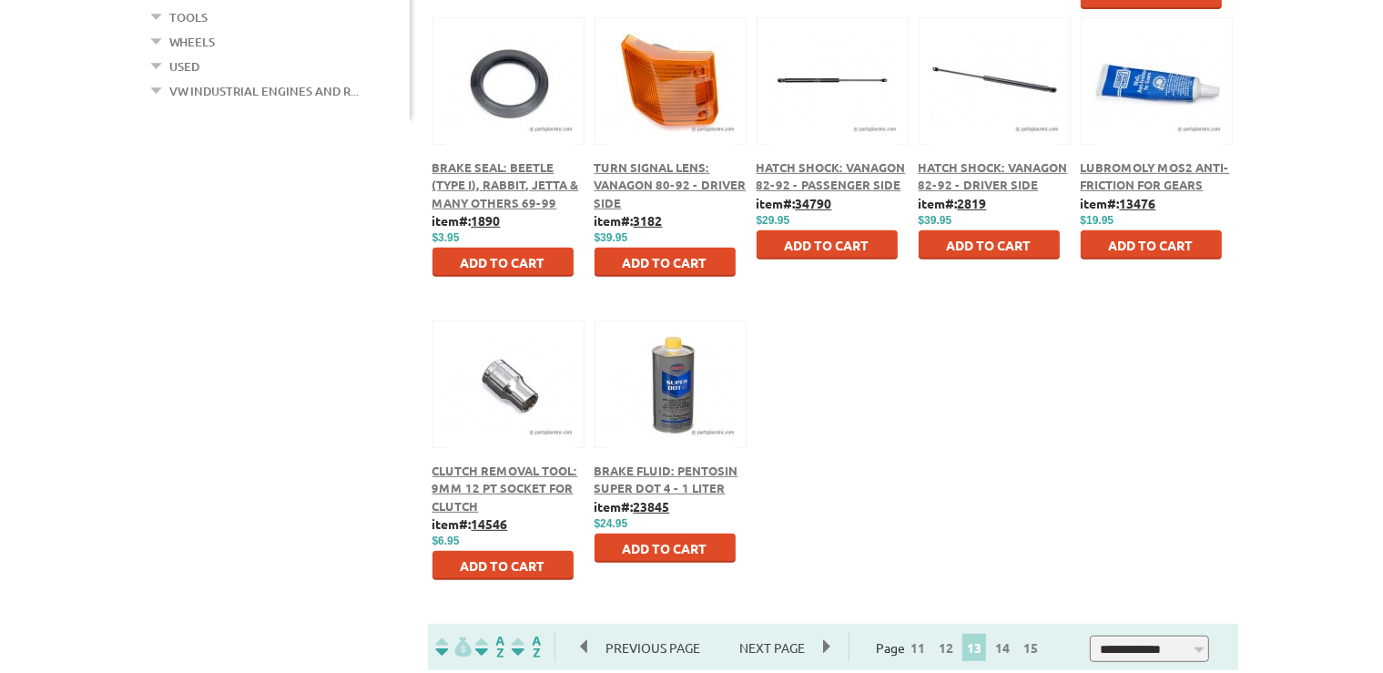
scroll to position [897, 0]
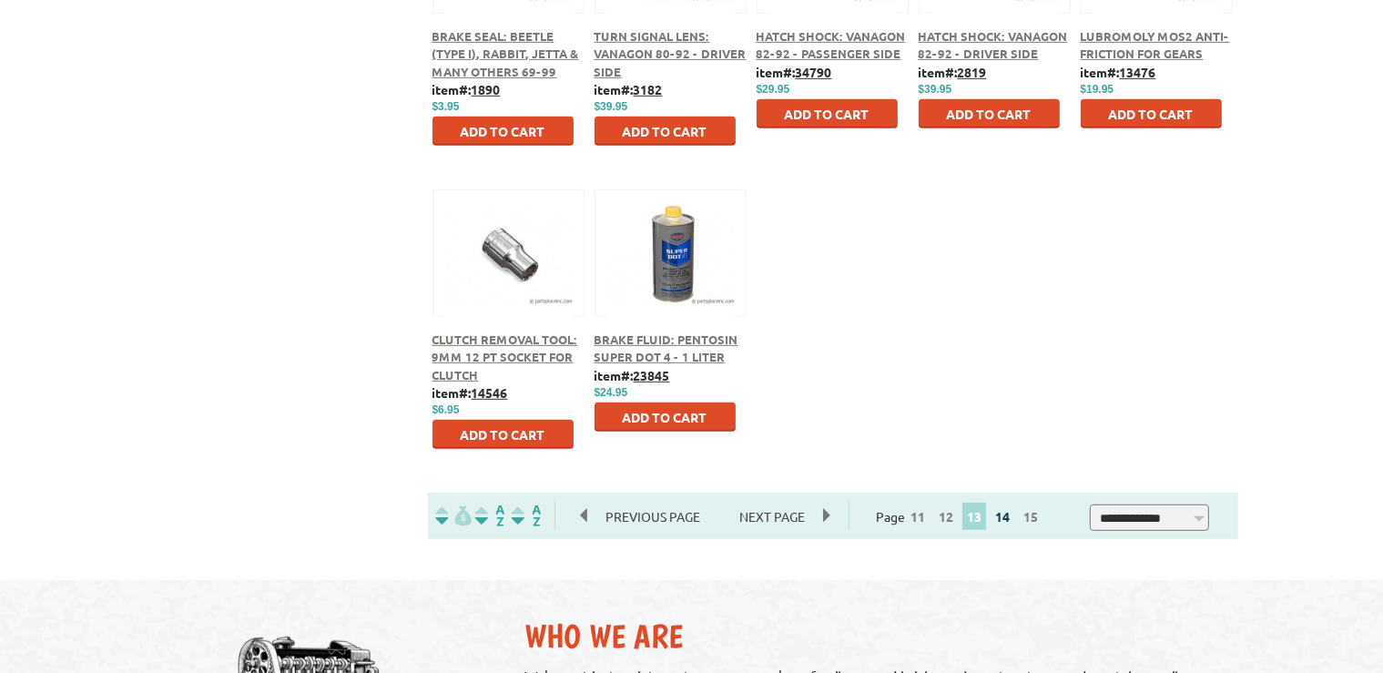
click at [1014, 519] on link "14" at bounding box center [1003, 516] width 24 height 16
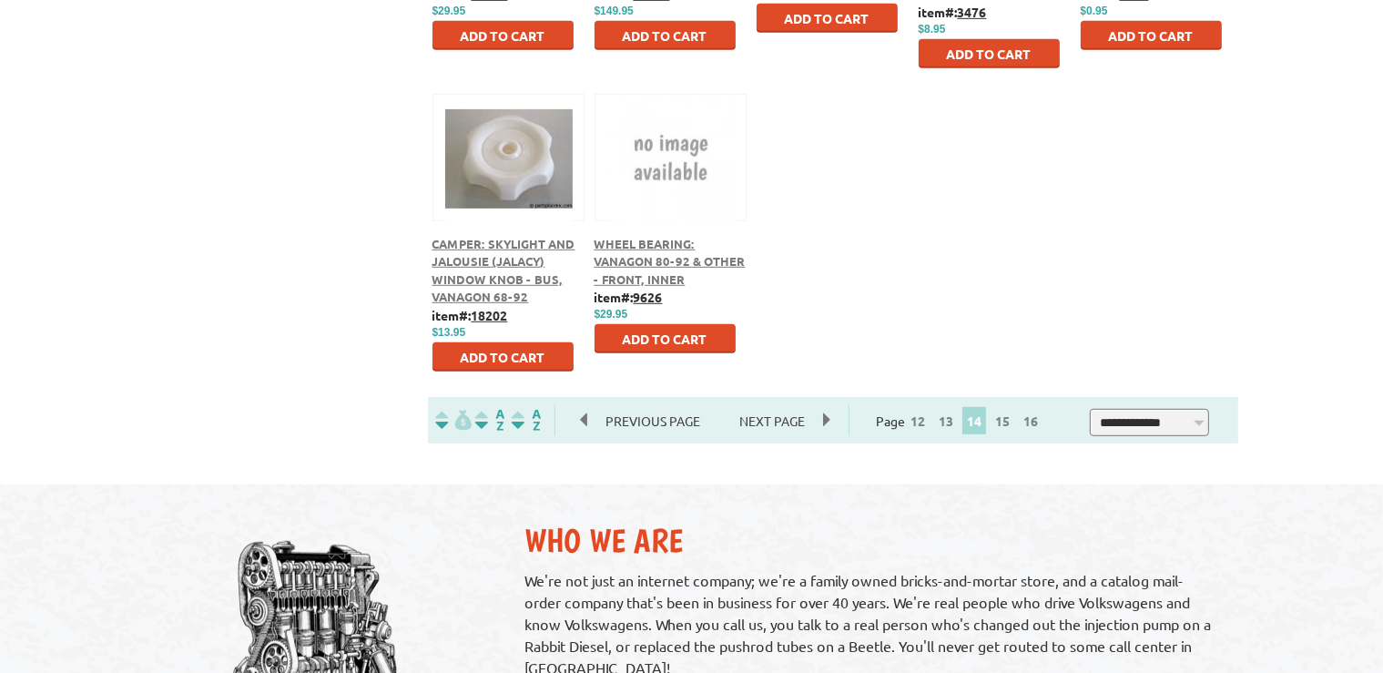
scroll to position [1025, 0]
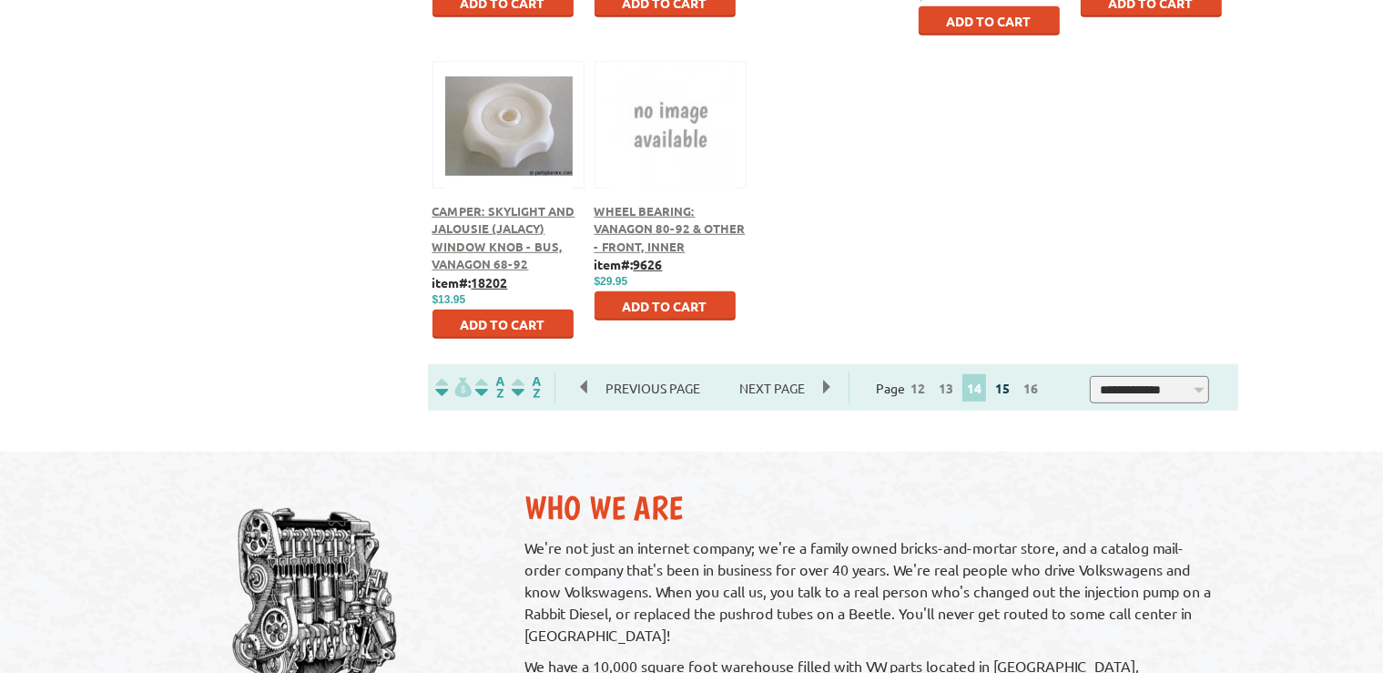
click at [1011, 392] on link "15" at bounding box center [1003, 388] width 24 height 16
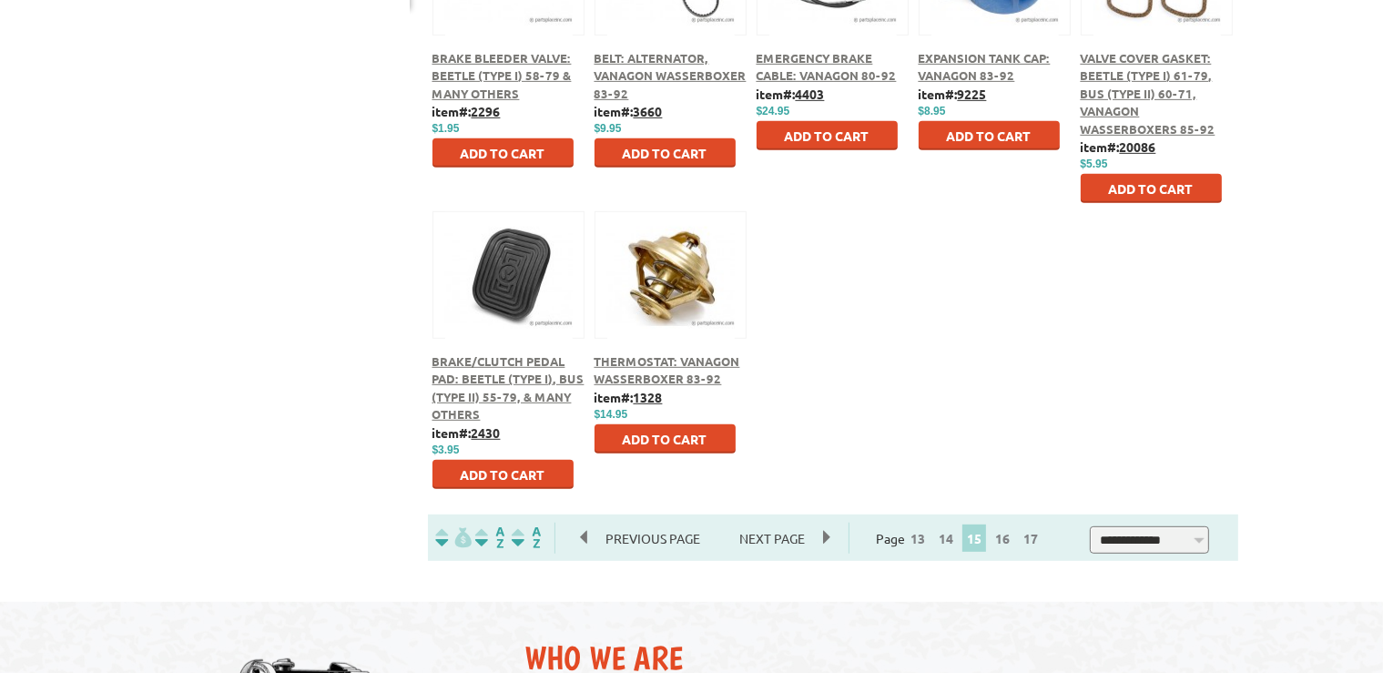
scroll to position [897, 0]
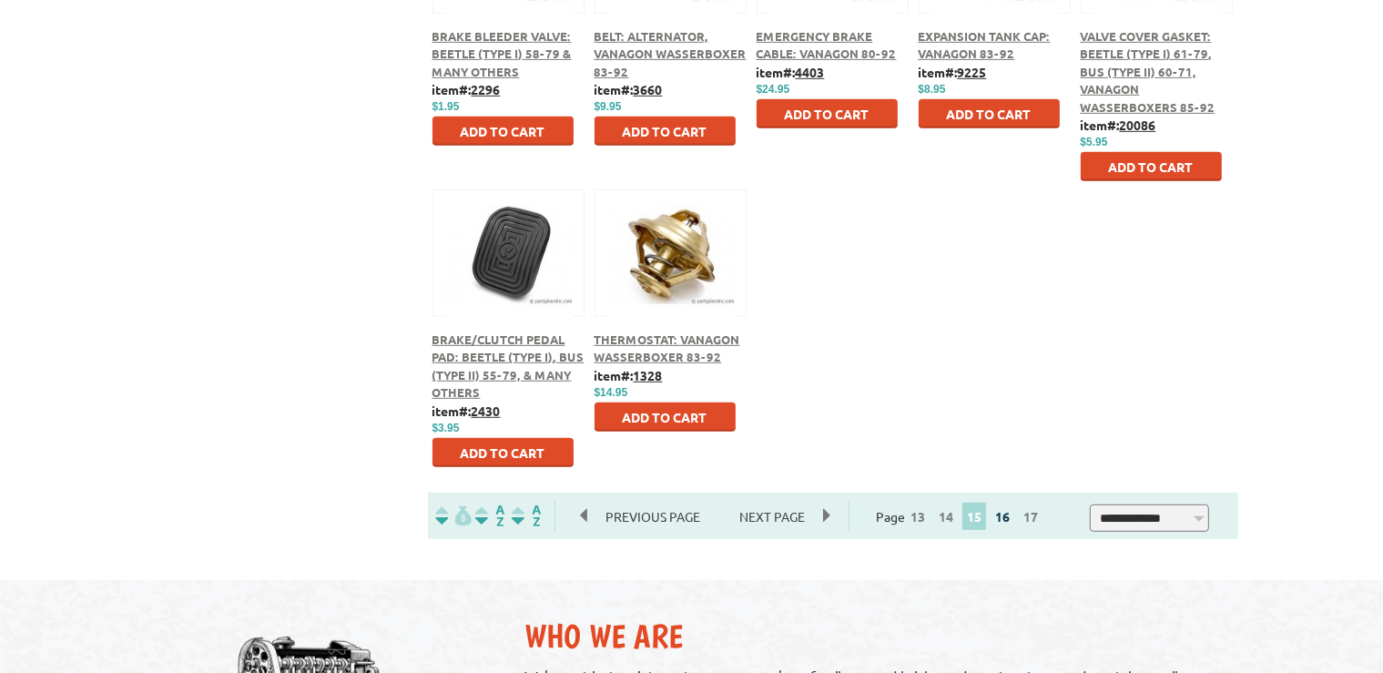
click at [1013, 520] on link "16" at bounding box center [1003, 516] width 24 height 16
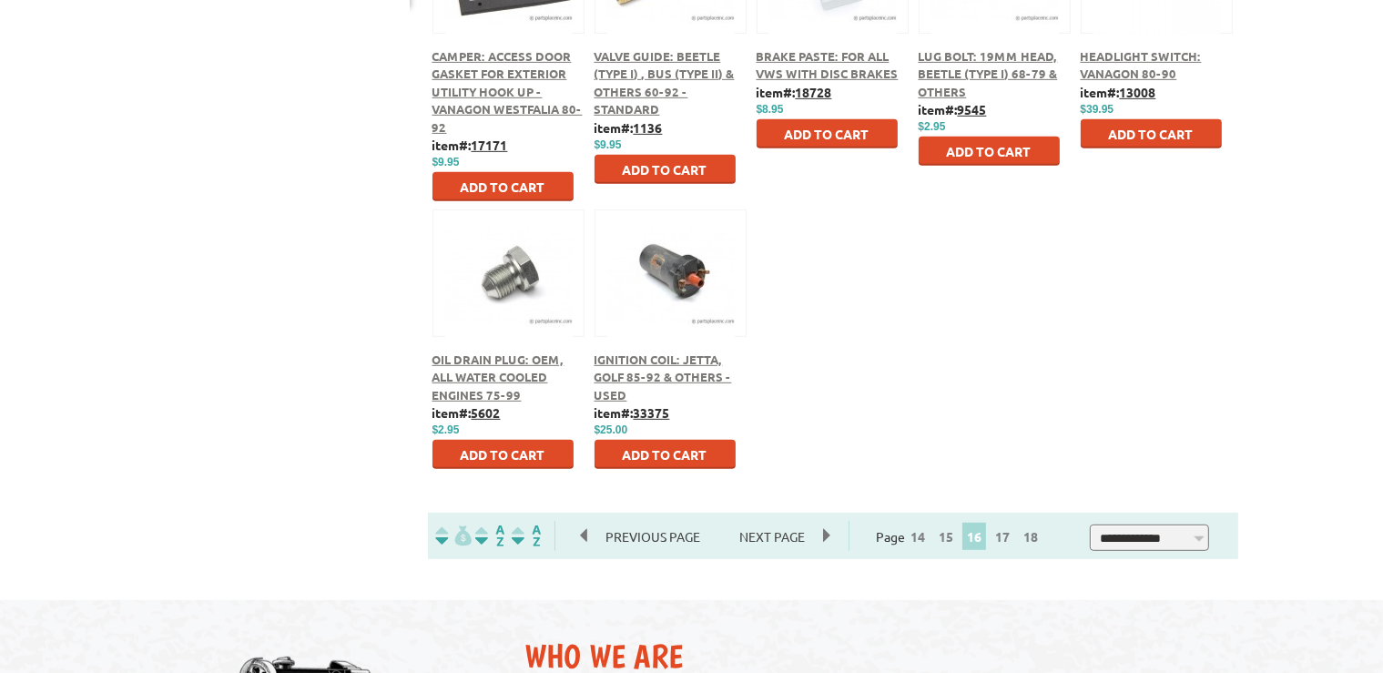
scroll to position [897, 0]
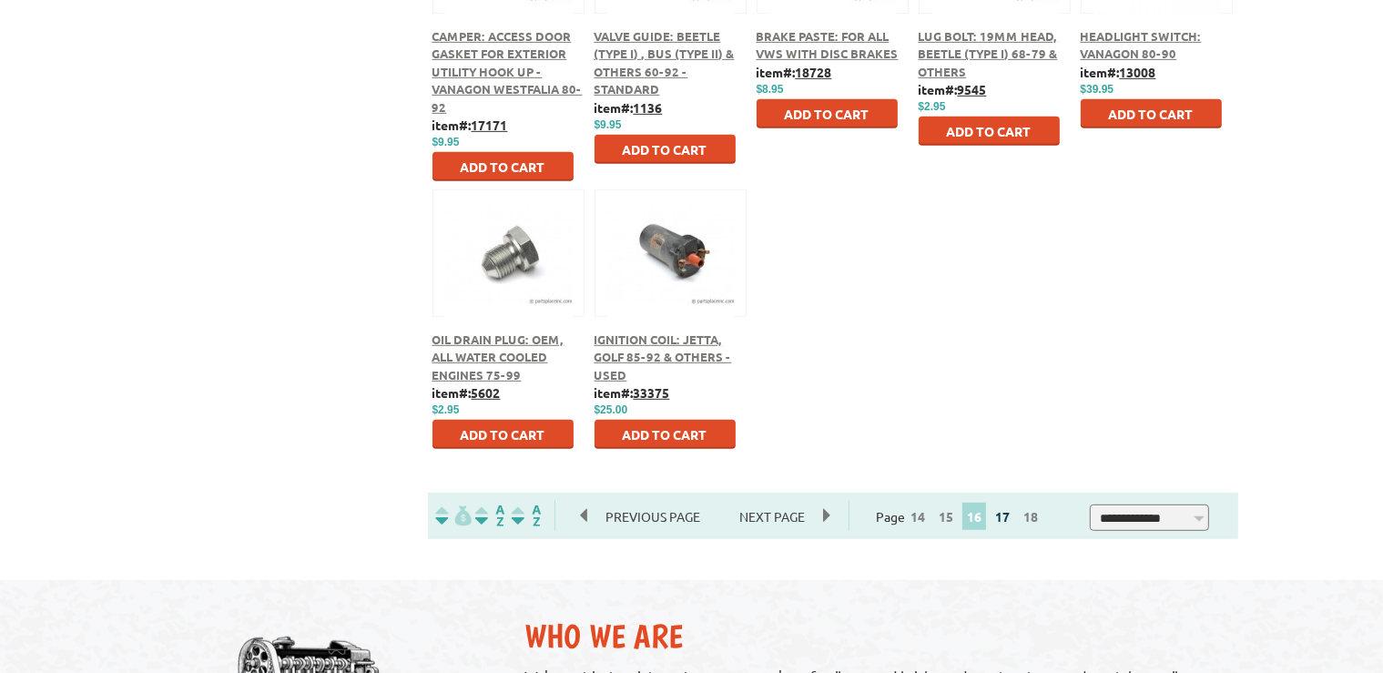
click at [1011, 518] on link "17" at bounding box center [1003, 516] width 24 height 16
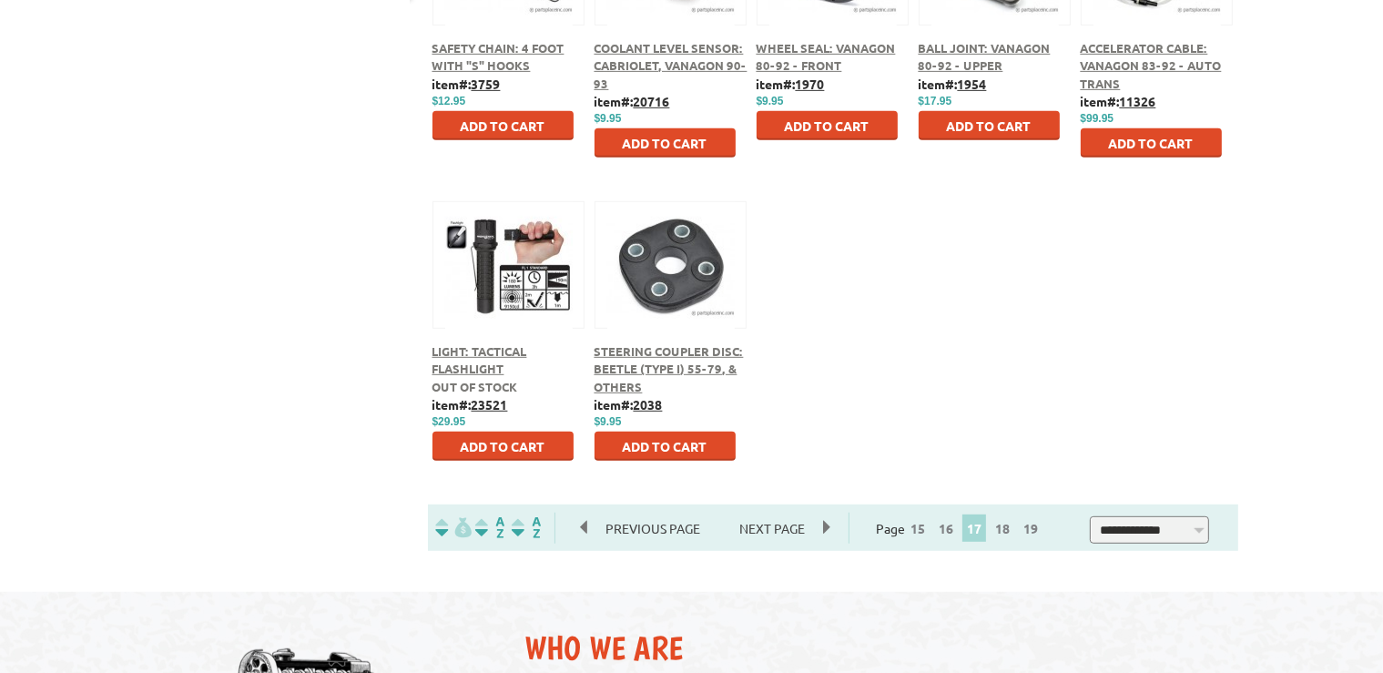
scroll to position [897, 0]
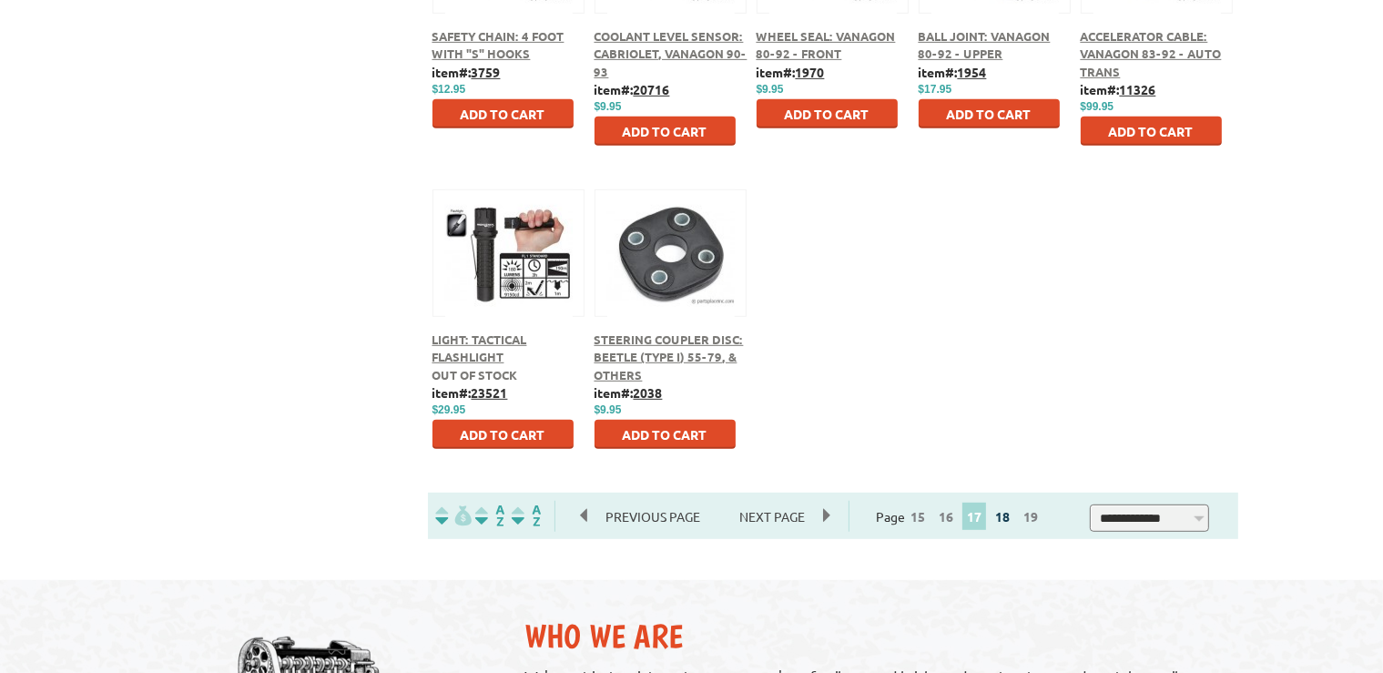
click at [1010, 518] on link "18" at bounding box center [1003, 516] width 24 height 16
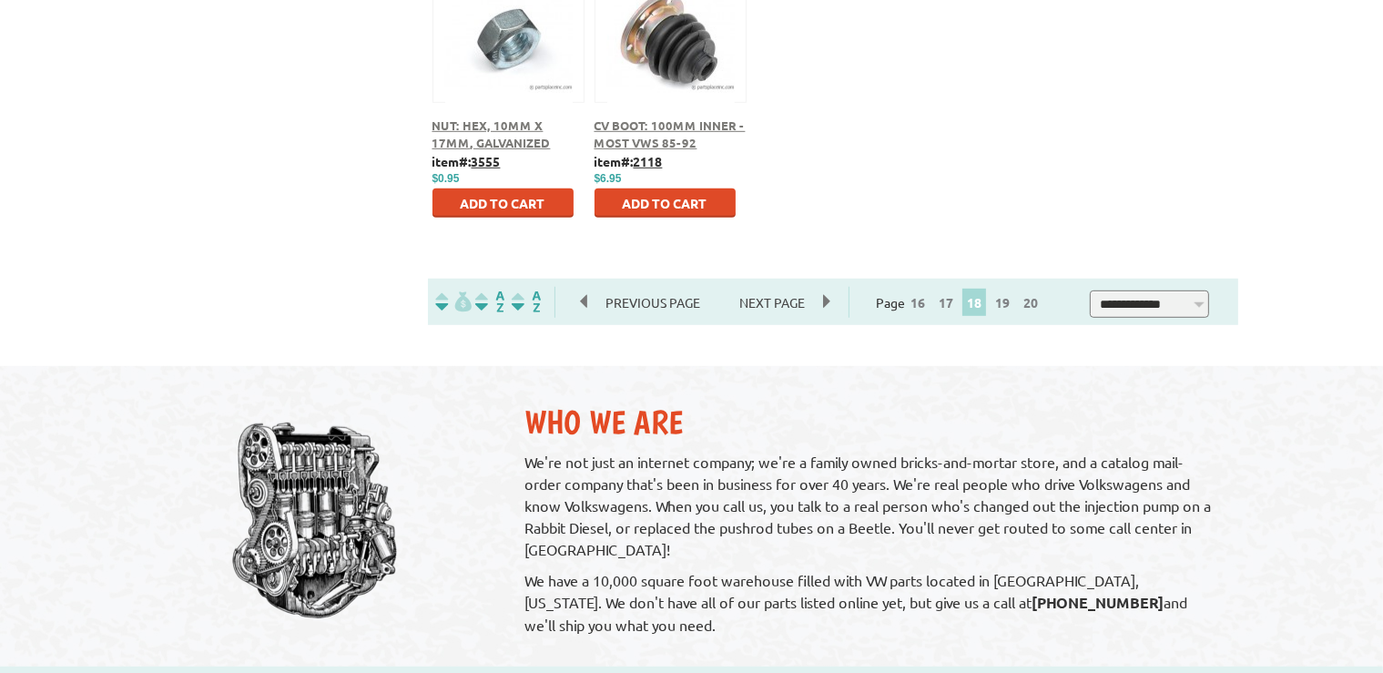
scroll to position [1153, 0]
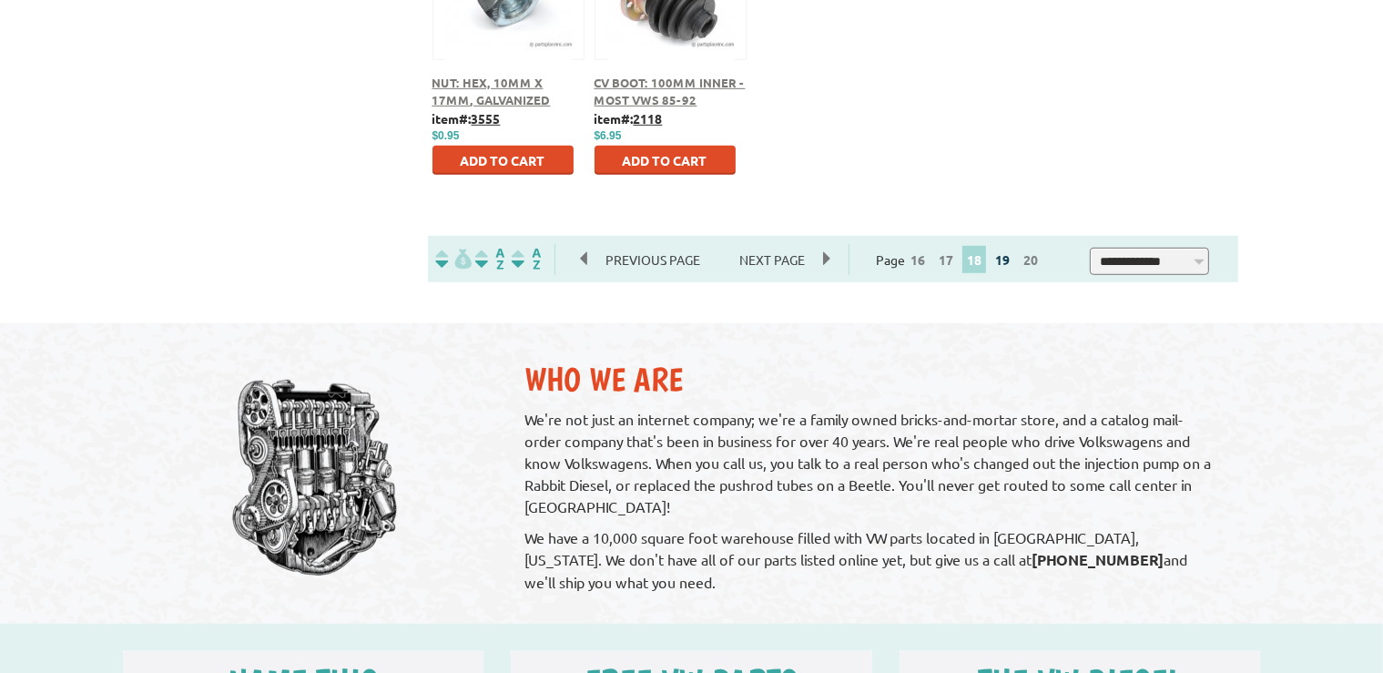
click at [1011, 263] on link "19" at bounding box center [1003, 259] width 24 height 16
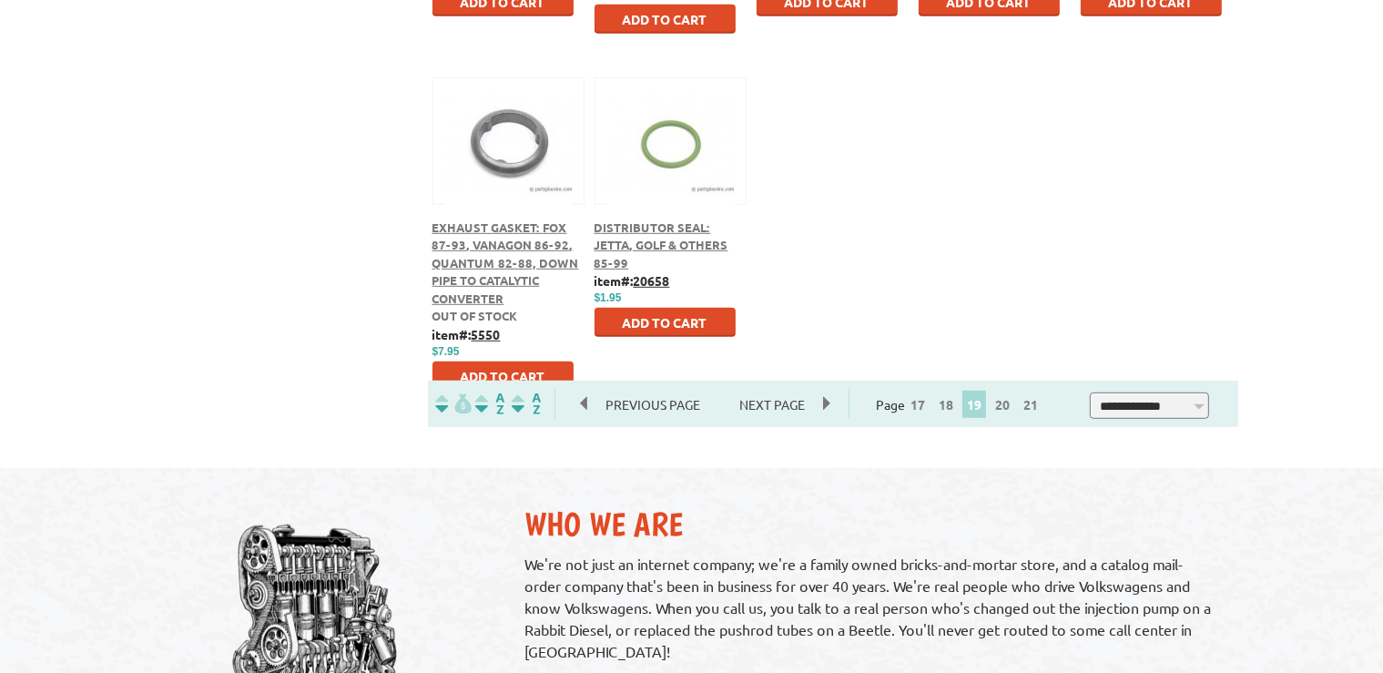
scroll to position [1025, 0]
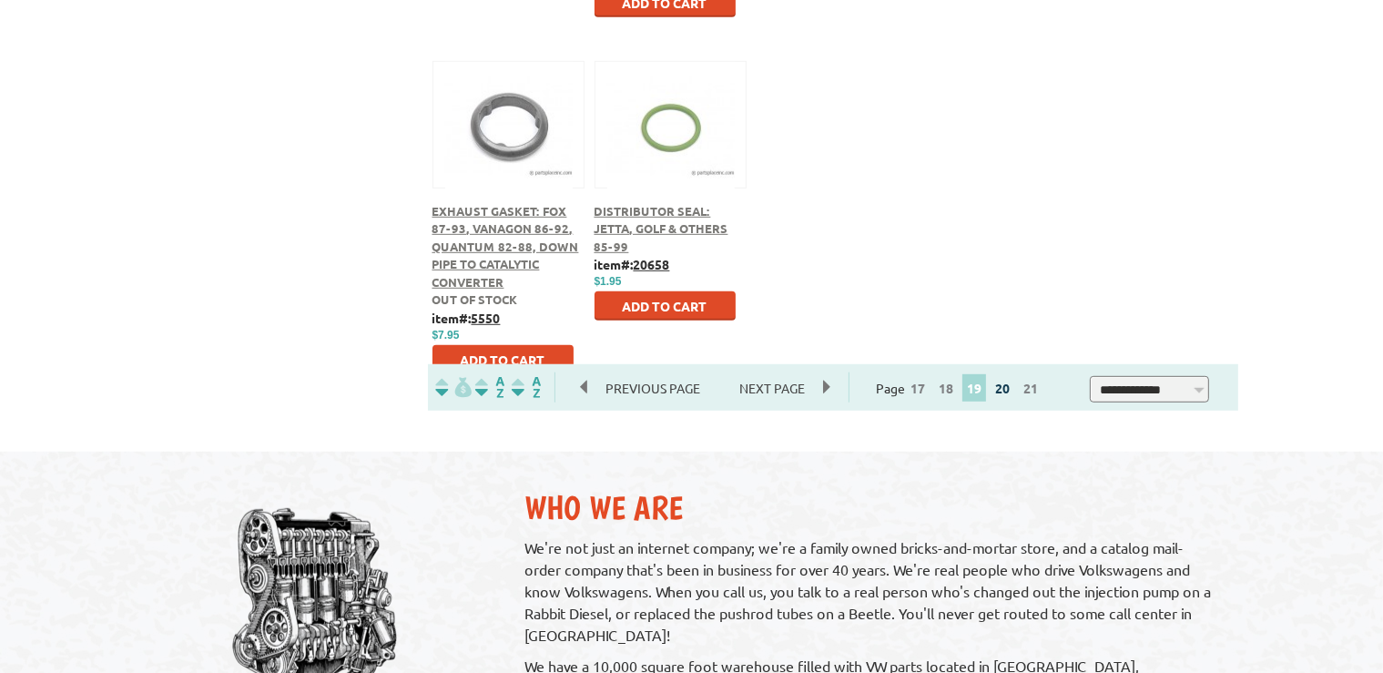
click at [1012, 390] on link "20" at bounding box center [1003, 388] width 24 height 16
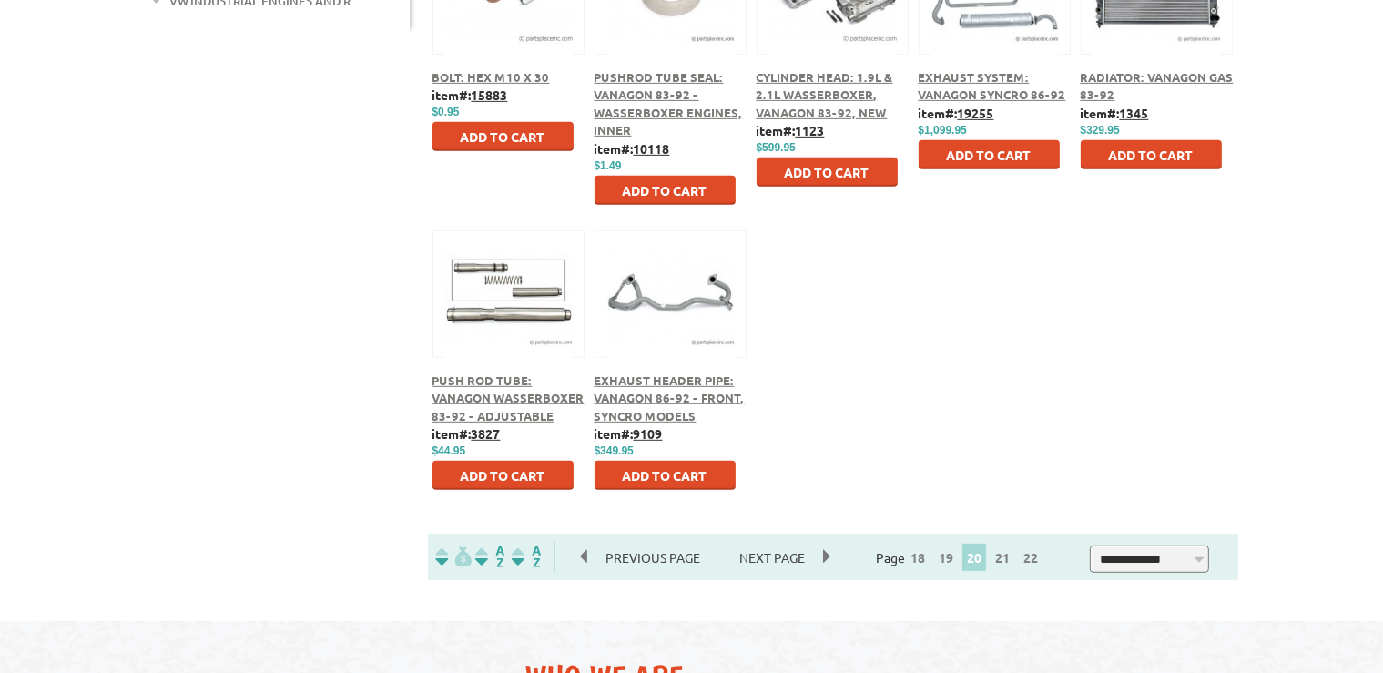
scroll to position [897, 0]
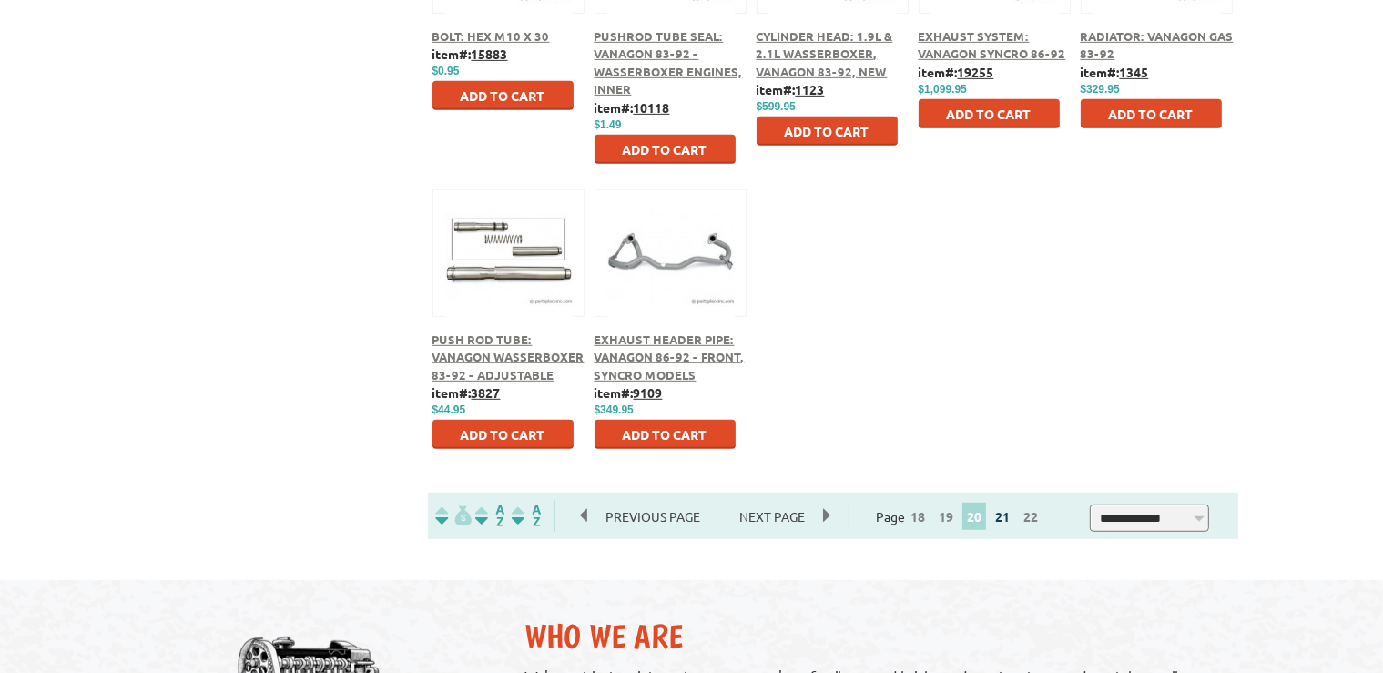
click at [1010, 517] on link "21" at bounding box center [1003, 516] width 24 height 16
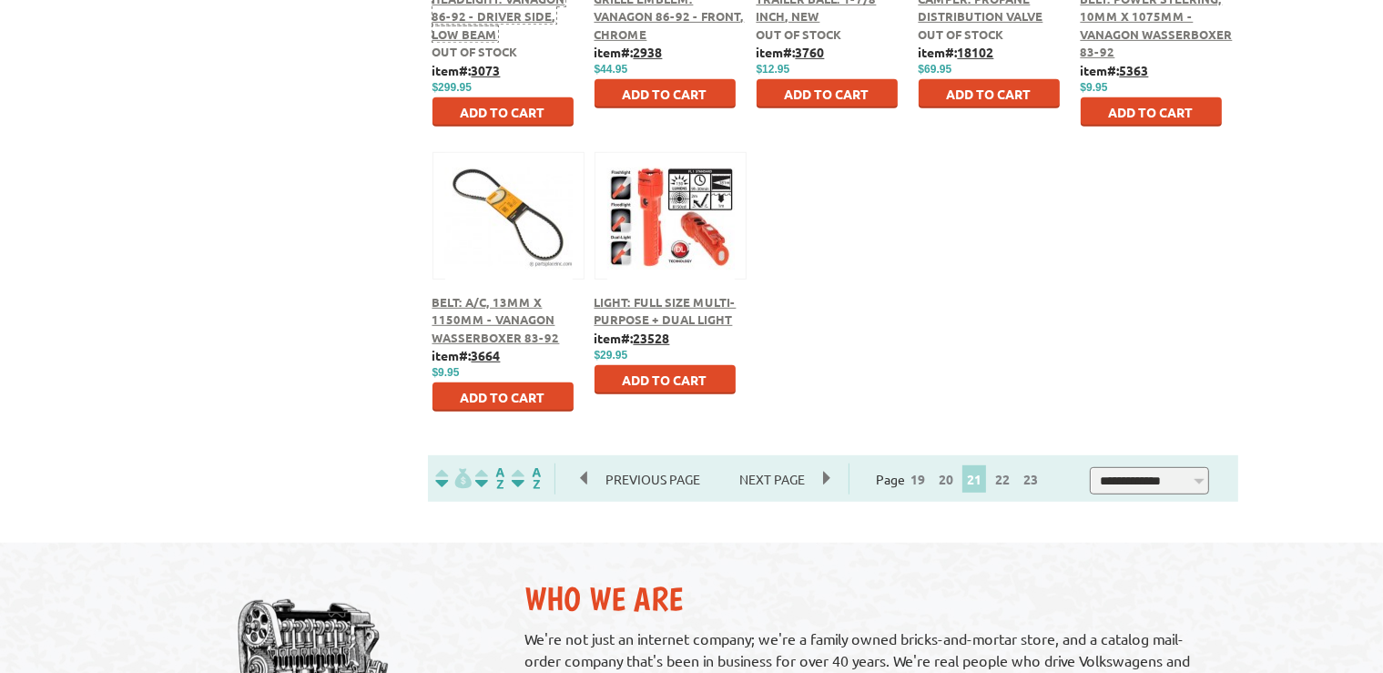
scroll to position [1025, 0]
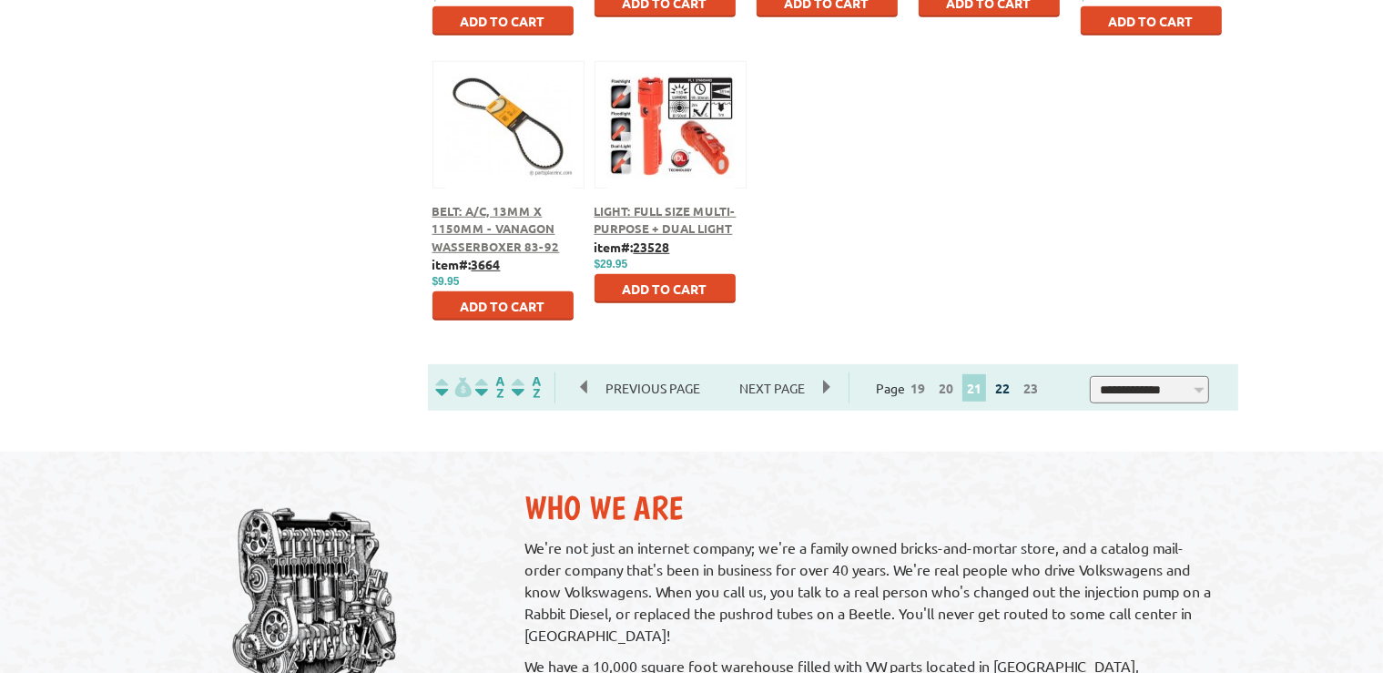
click at [1010, 388] on link "22" at bounding box center [1003, 388] width 24 height 16
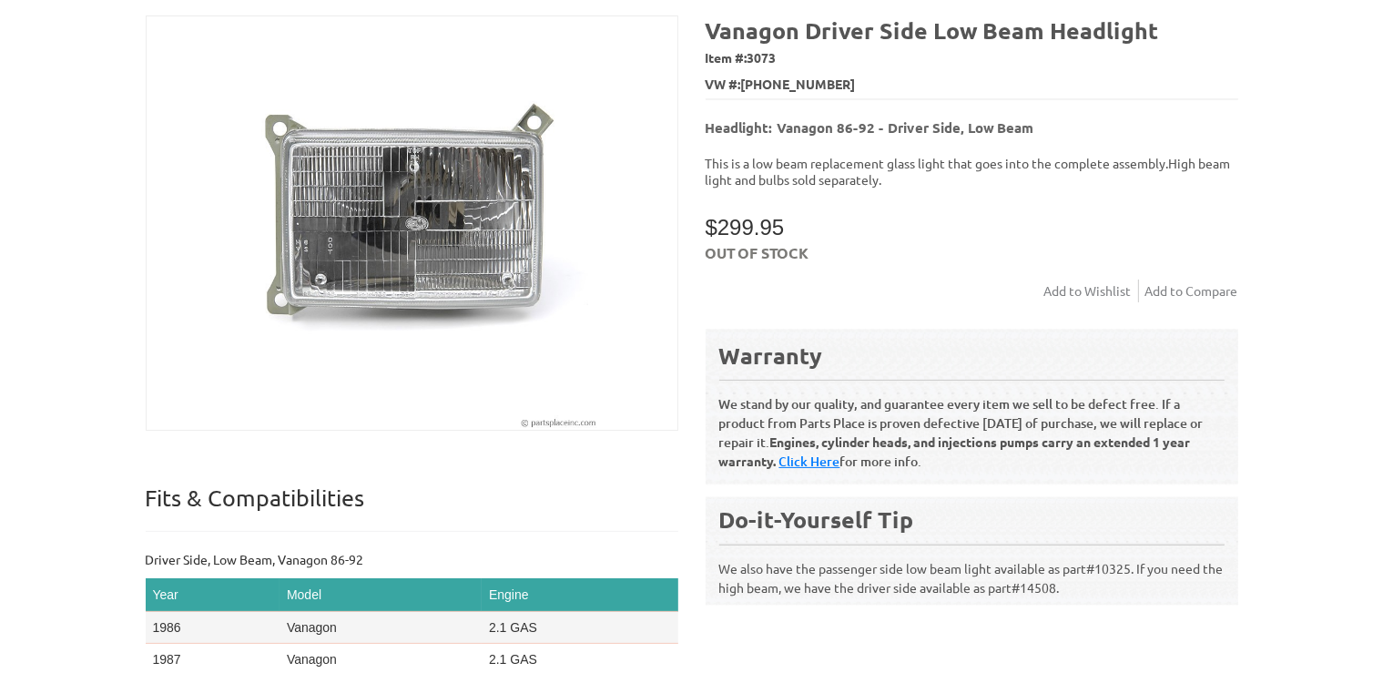
scroll to position [127, 0]
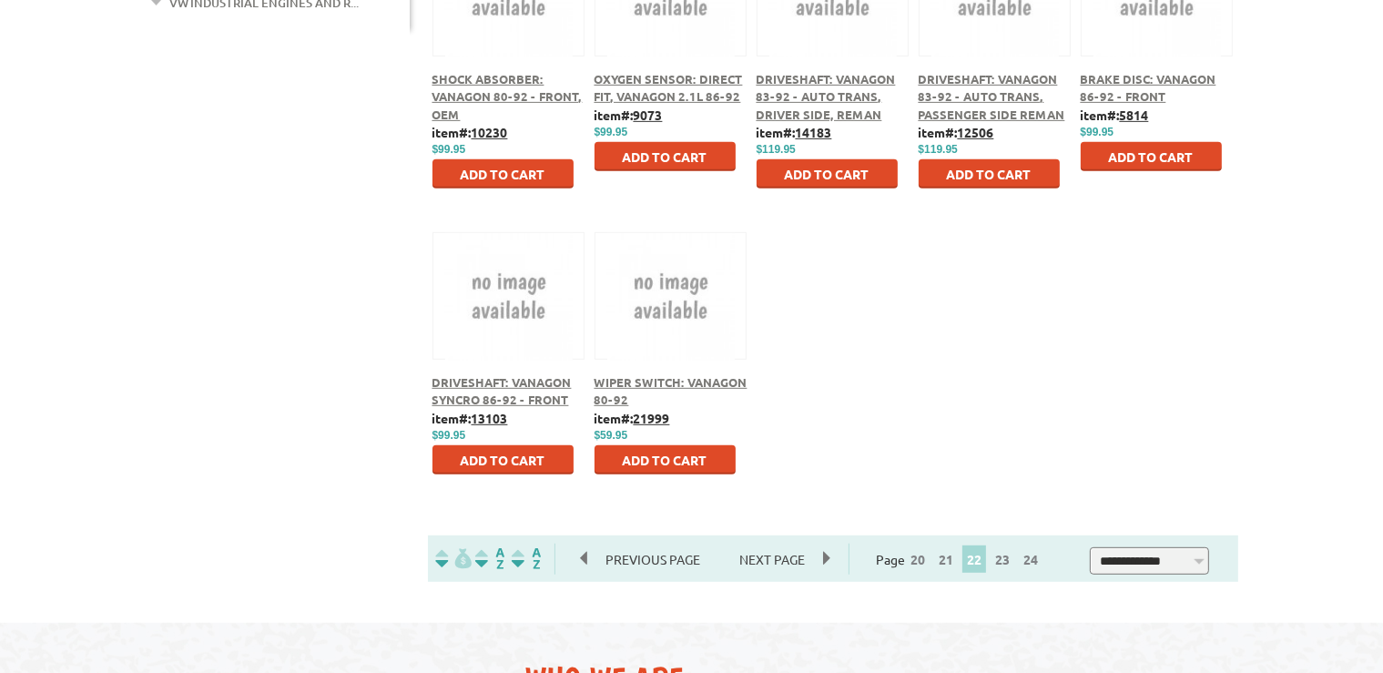
scroll to position [897, 0]
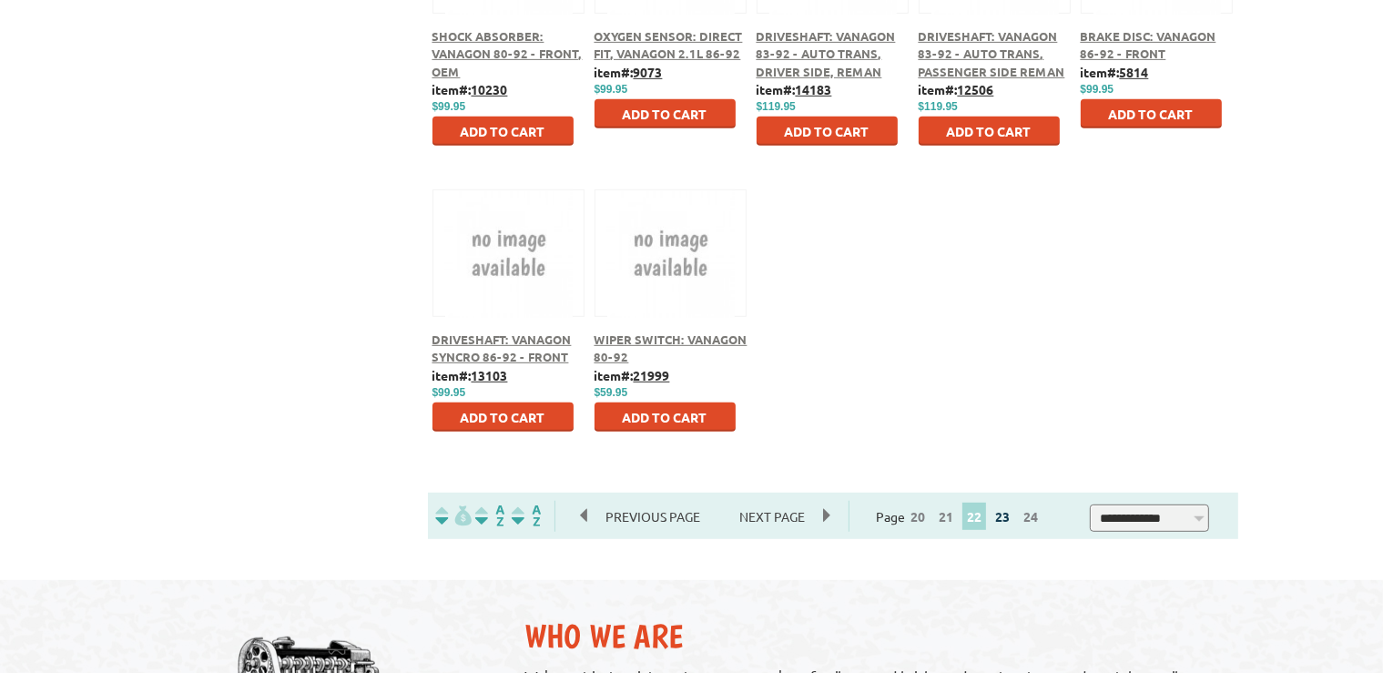
click at [1011, 518] on link "23" at bounding box center [1003, 516] width 24 height 16
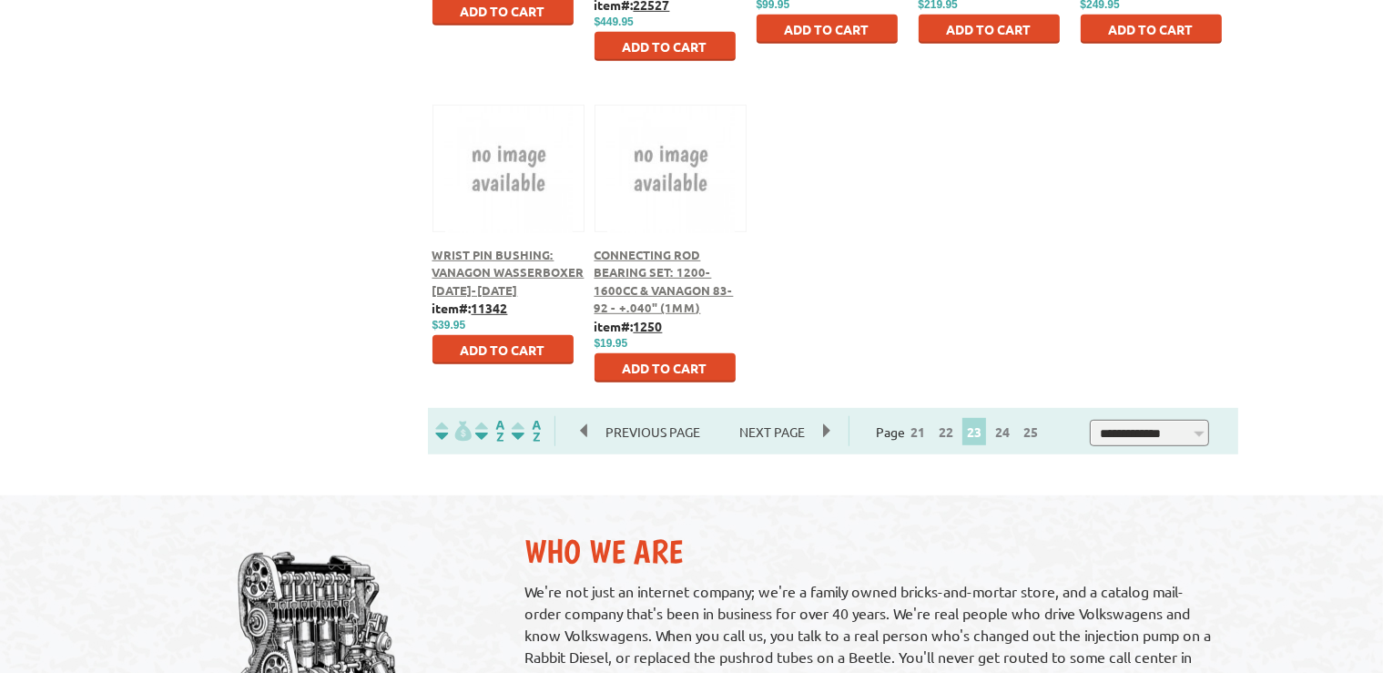
scroll to position [1025, 0]
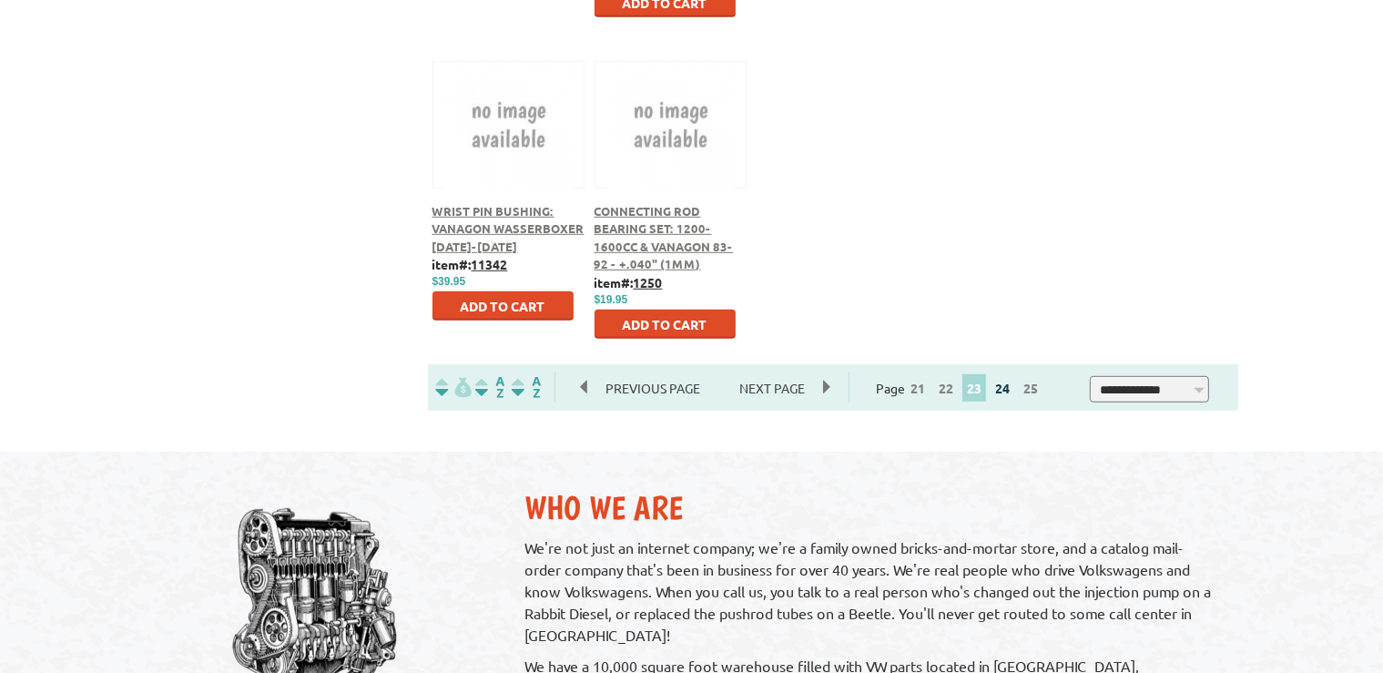
click at [1010, 391] on link "24" at bounding box center [1003, 388] width 24 height 16
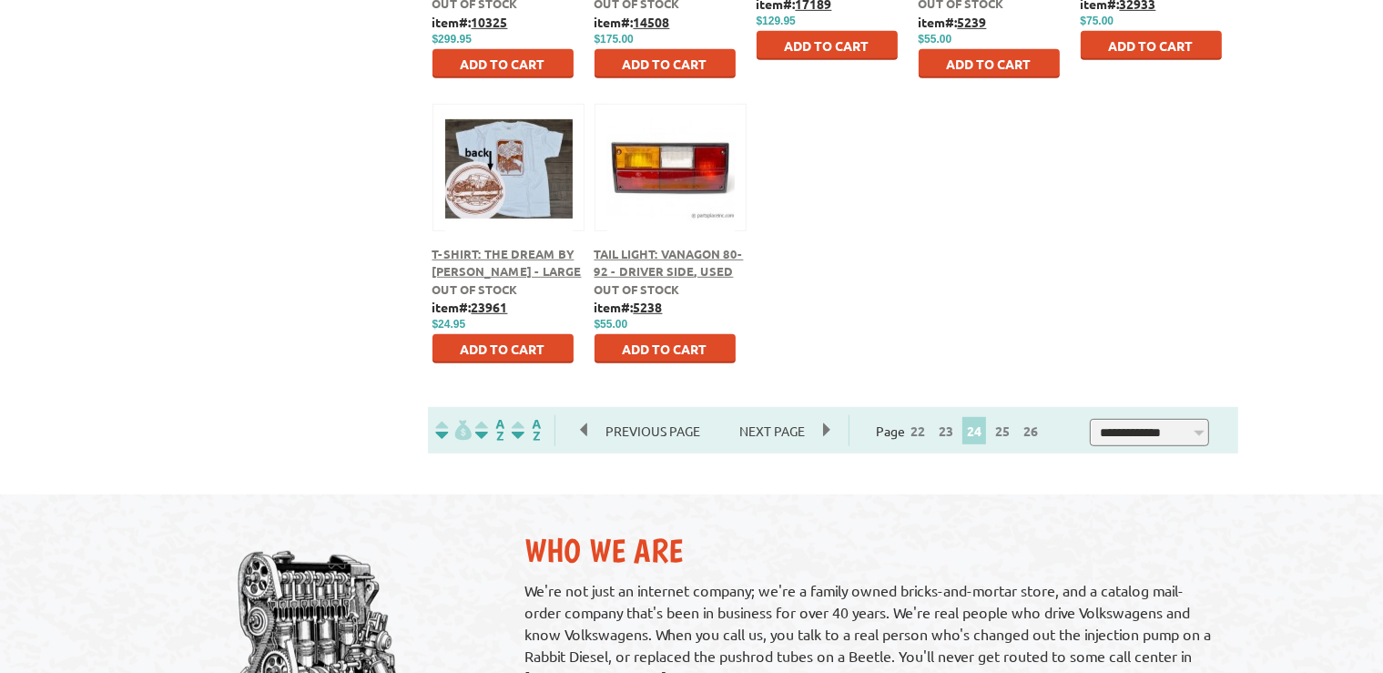
scroll to position [1025, 0]
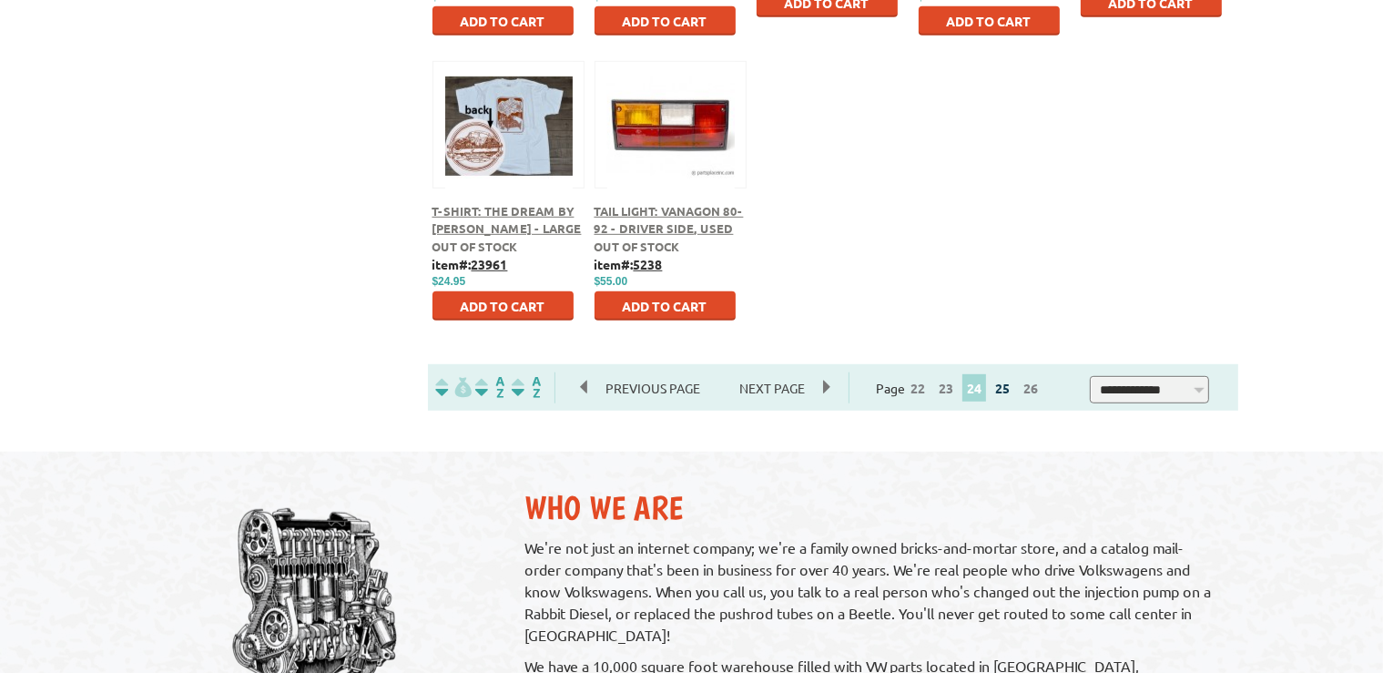
click at [1008, 387] on link "25" at bounding box center [1003, 388] width 24 height 16
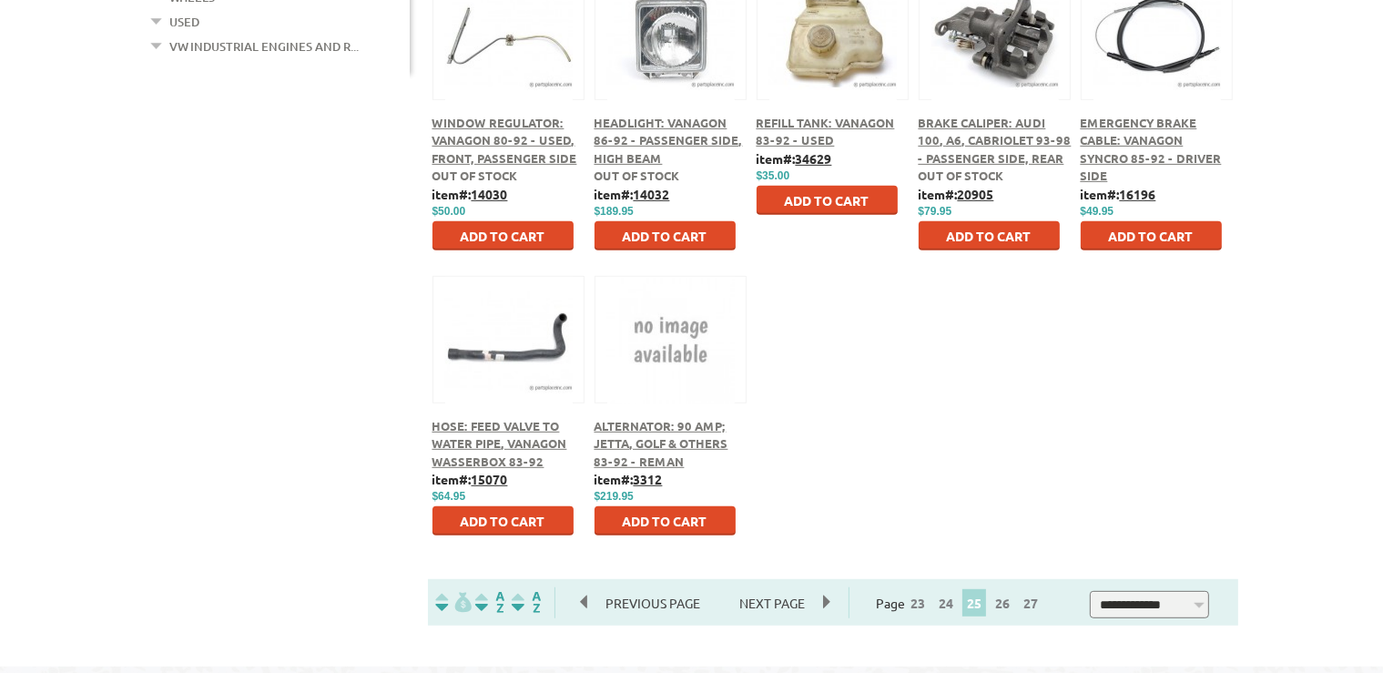
scroll to position [897, 0]
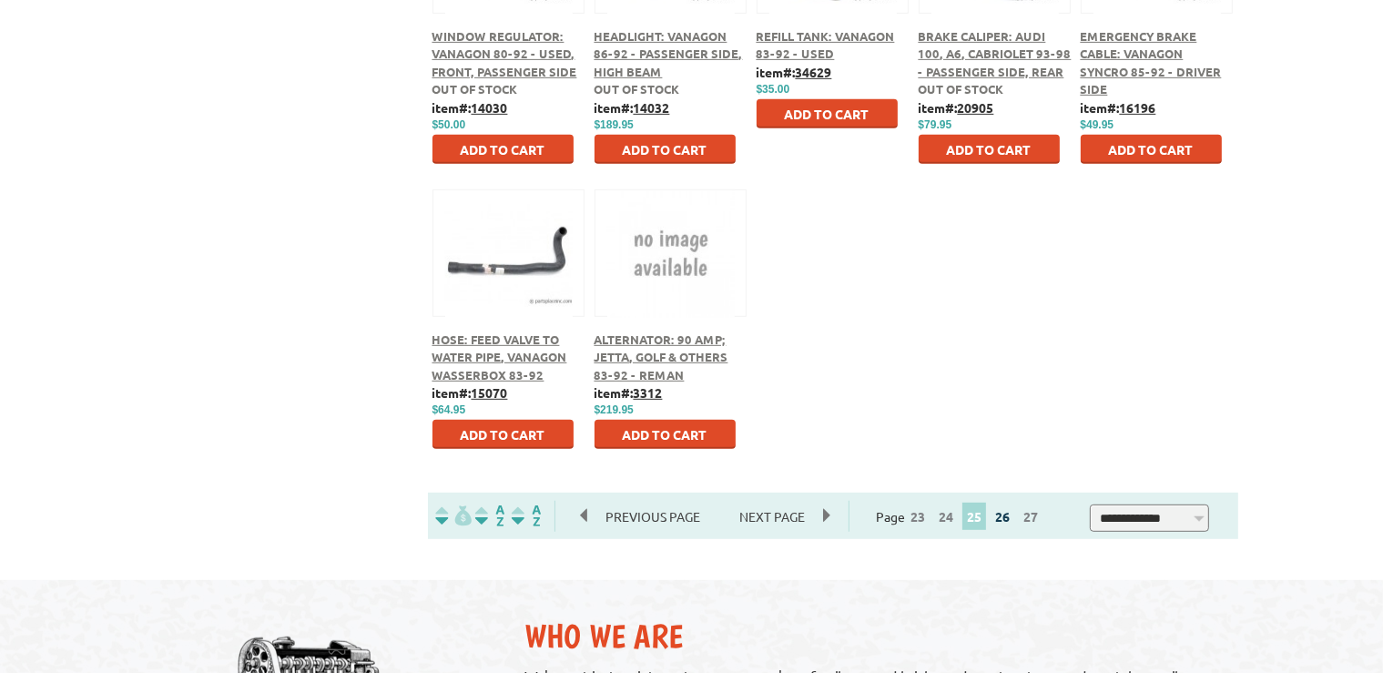
click at [1009, 518] on link "26" at bounding box center [1003, 516] width 24 height 16
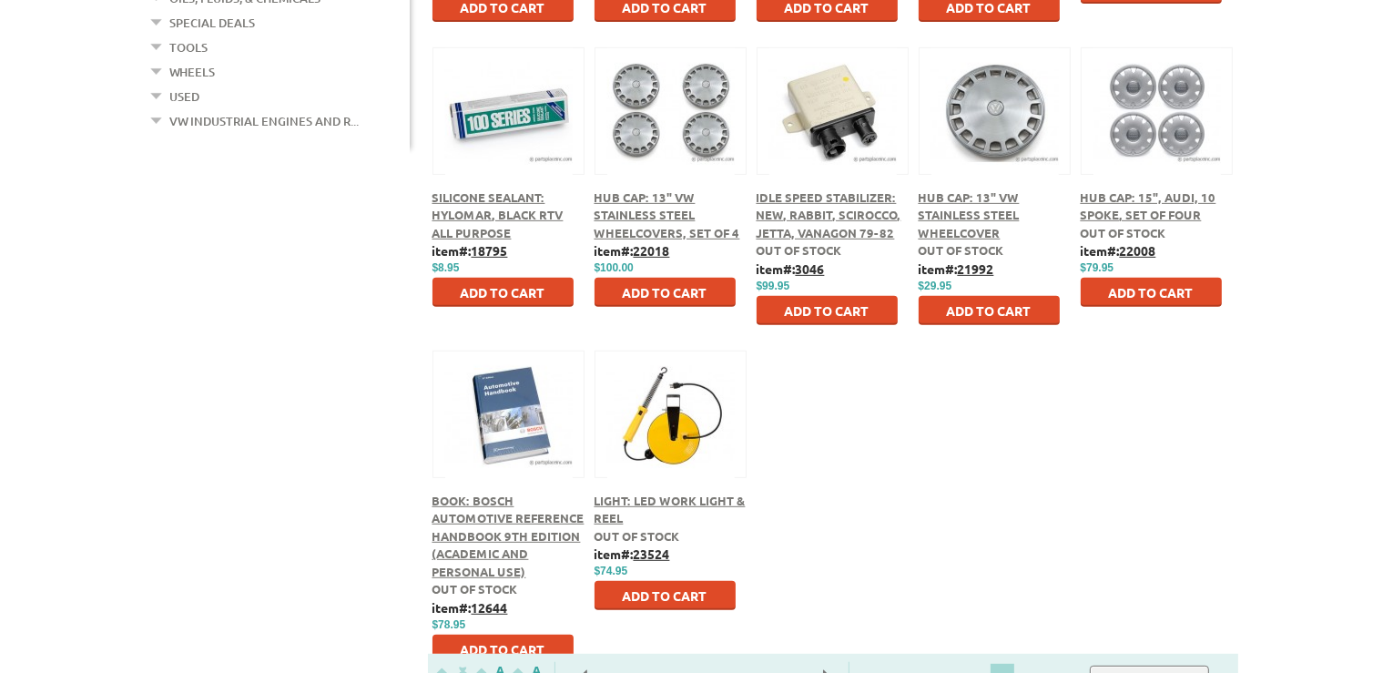
scroll to position [897, 0]
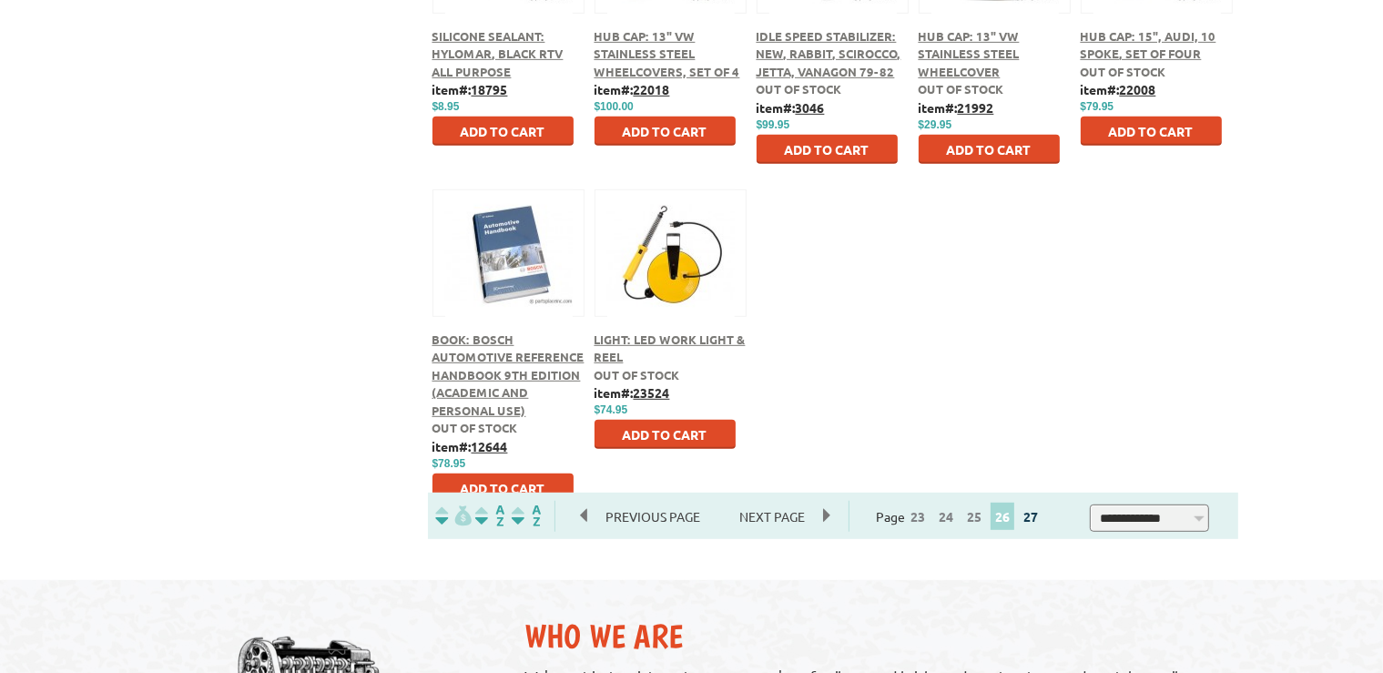
click at [1039, 514] on link "27" at bounding box center [1031, 516] width 24 height 16
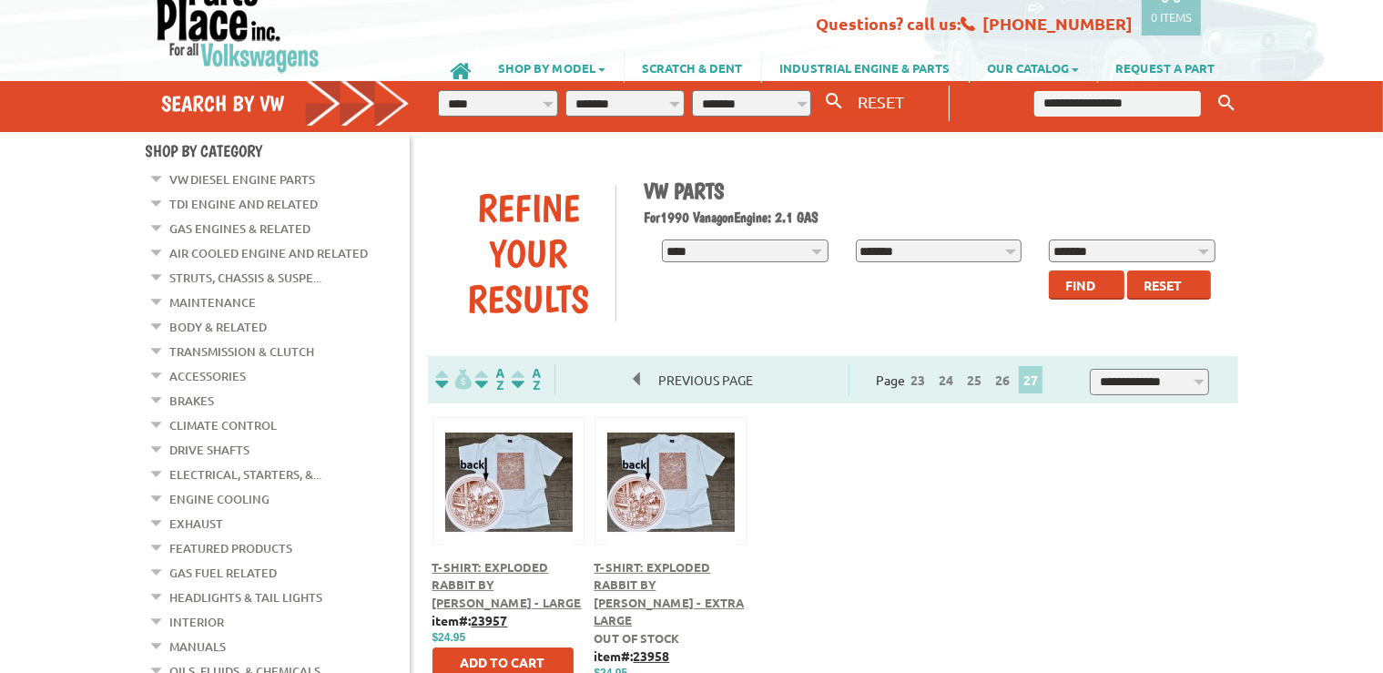
scroll to position [256, 0]
